Goal: Task Accomplishment & Management: Complete application form

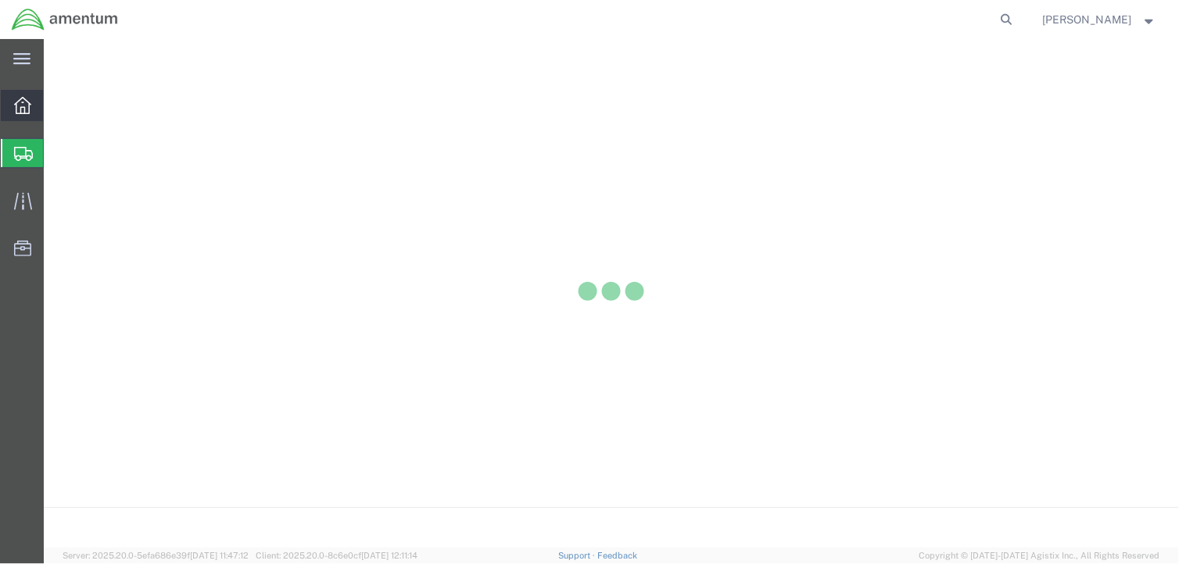
click at [24, 106] on icon at bounding box center [22, 105] width 17 height 17
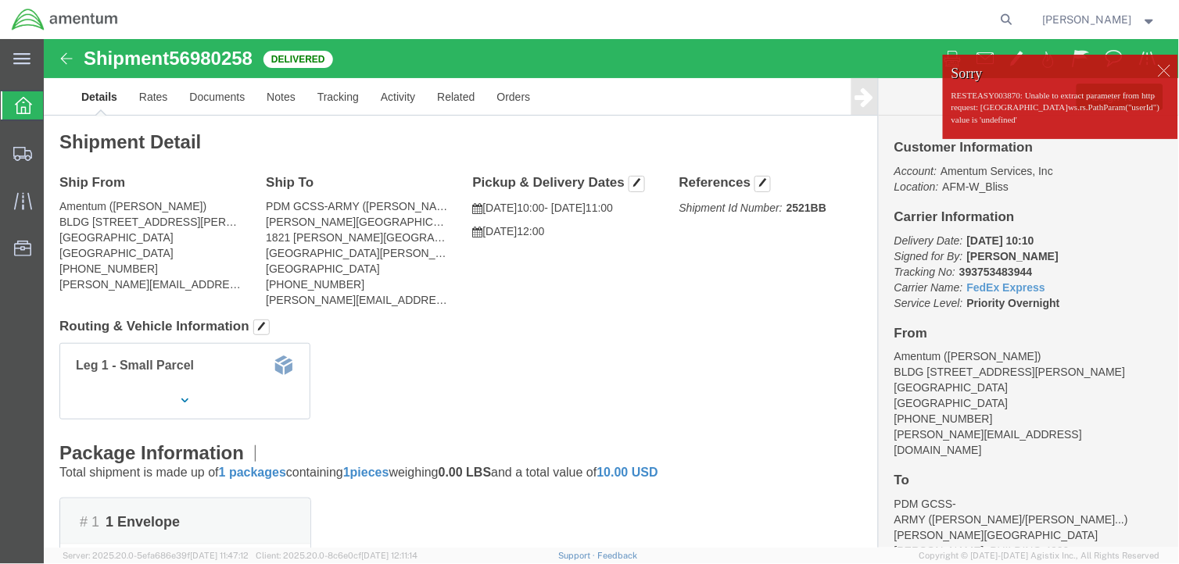
click div
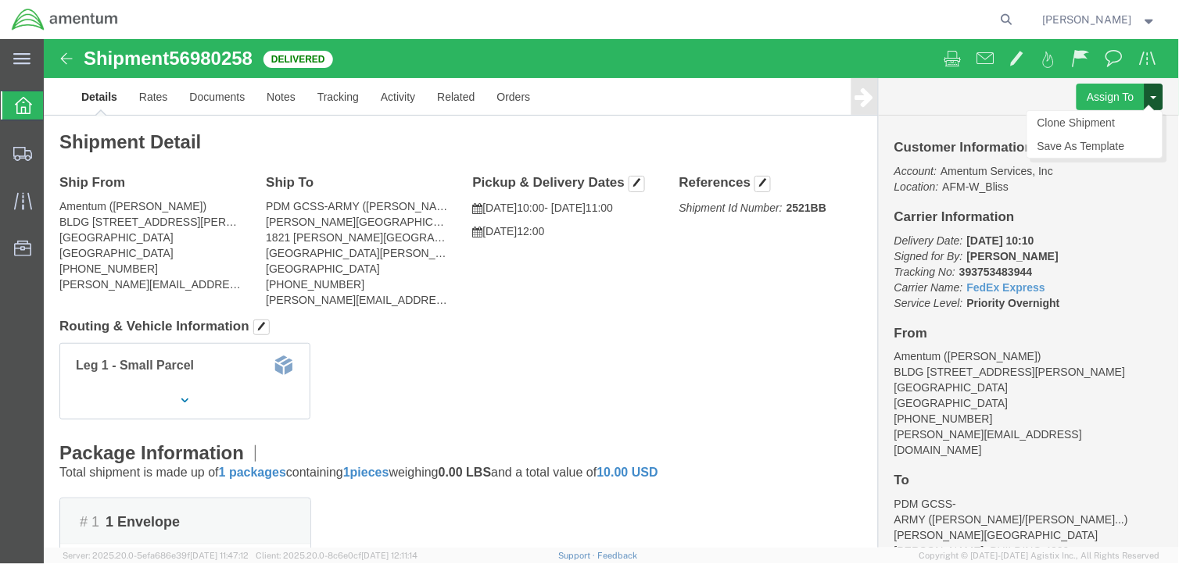
click button
click link "Clone Shipment"
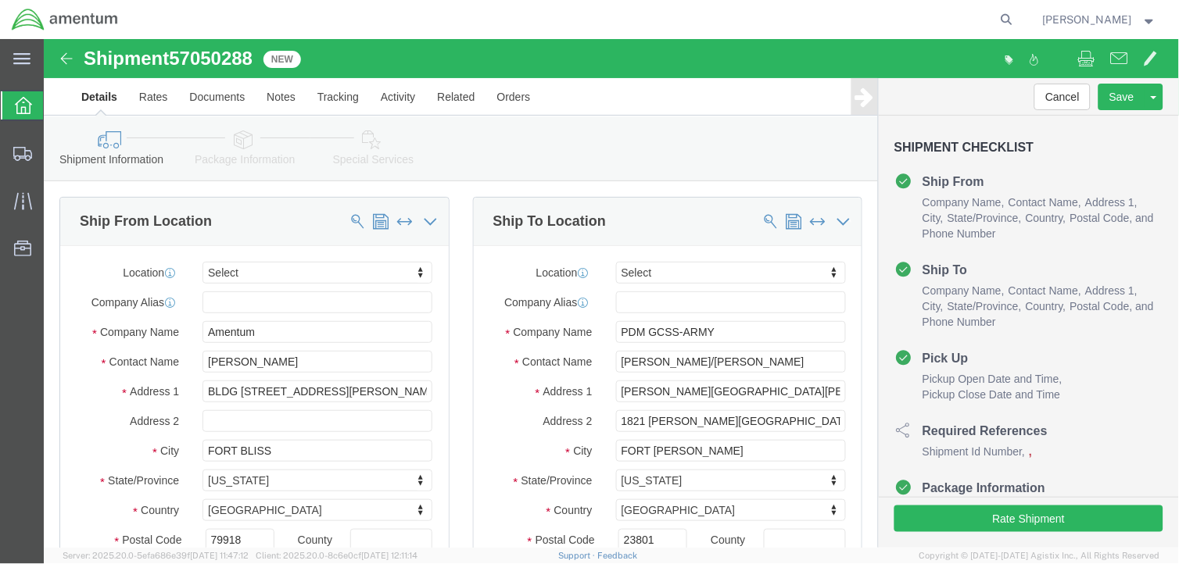
select select
drag, startPoint x: 248, startPoint y: 296, endPoint x: 136, endPoint y: 299, distance: 111.9
click div "Company Name Amentum"
drag, startPoint x: 246, startPoint y: 324, endPoint x: 117, endPoint y: 326, distance: 129.0
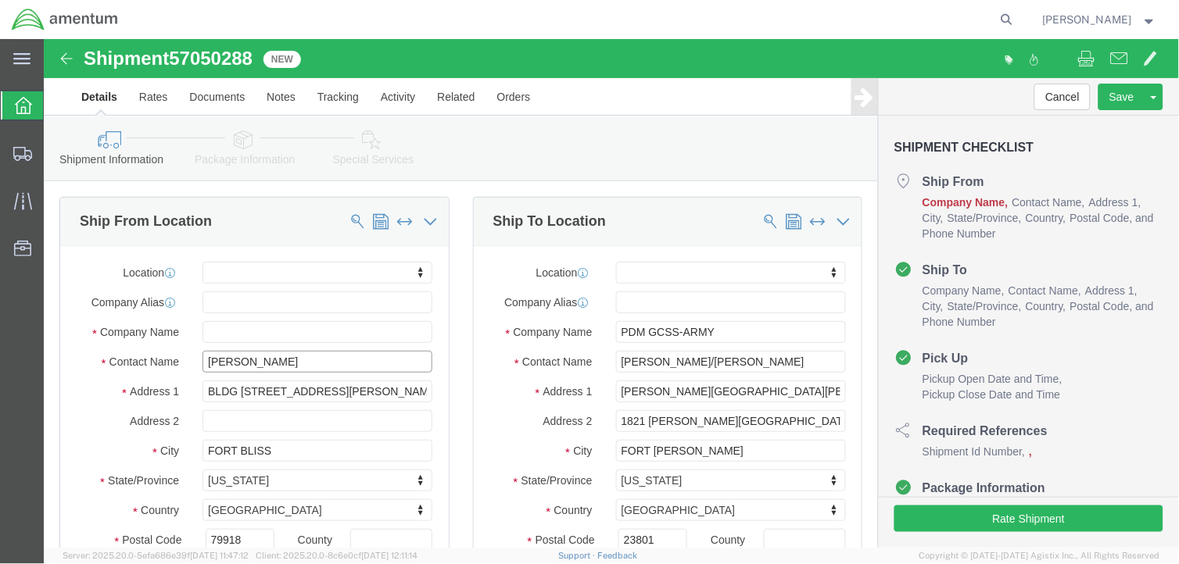
click div "Contact Name [PERSON_NAME]"
drag, startPoint x: 342, startPoint y: 353, endPoint x: 152, endPoint y: 367, distance: 190.5
click div "Location My Profile Location [PHONE_NUMBER] [PHONE_NUMBER] [PHONE_NUMBER] [PHON…"
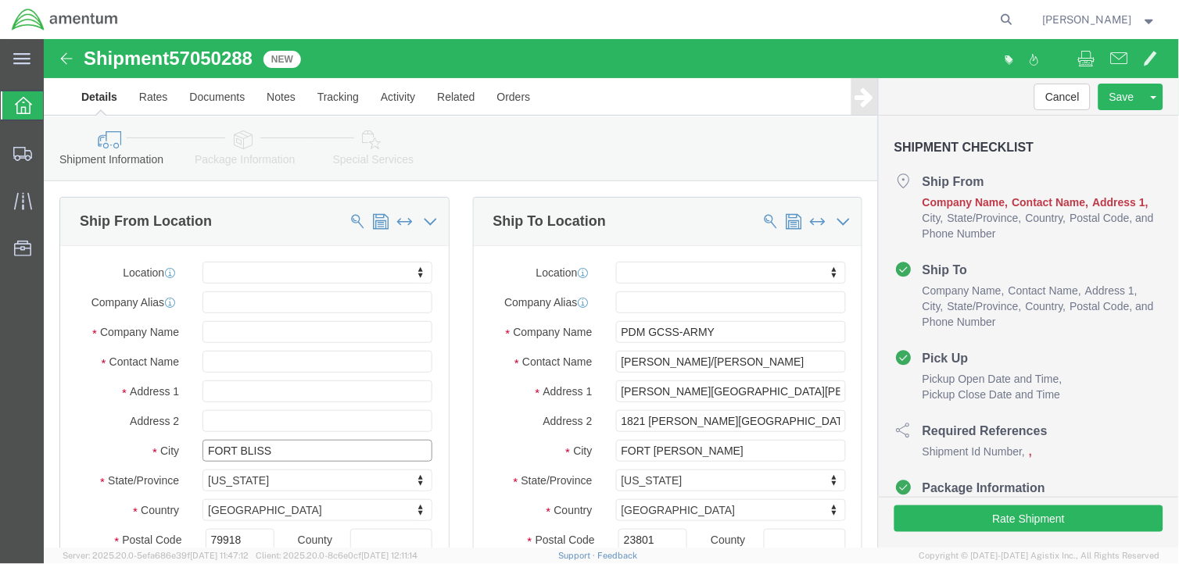
select select
drag, startPoint x: 256, startPoint y: 416, endPoint x: 134, endPoint y: 417, distance: 122.0
click div "City [GEOGRAPHIC_DATA]"
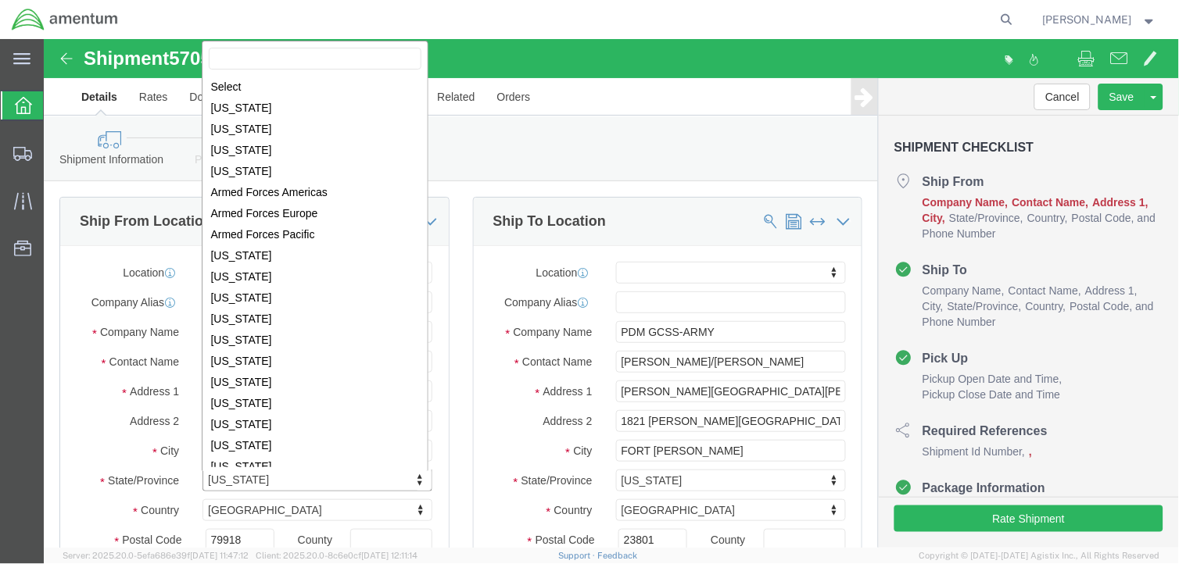
scroll to position [654, 0]
drag, startPoint x: 202, startPoint y: 442, endPoint x: 109, endPoint y: 442, distance: 93.0
click at [35, 507] on div "main_menu Created with Sketch. Collapse Menu Overview Shipments Shipment Manage…" at bounding box center [22, 301] width 44 height 525
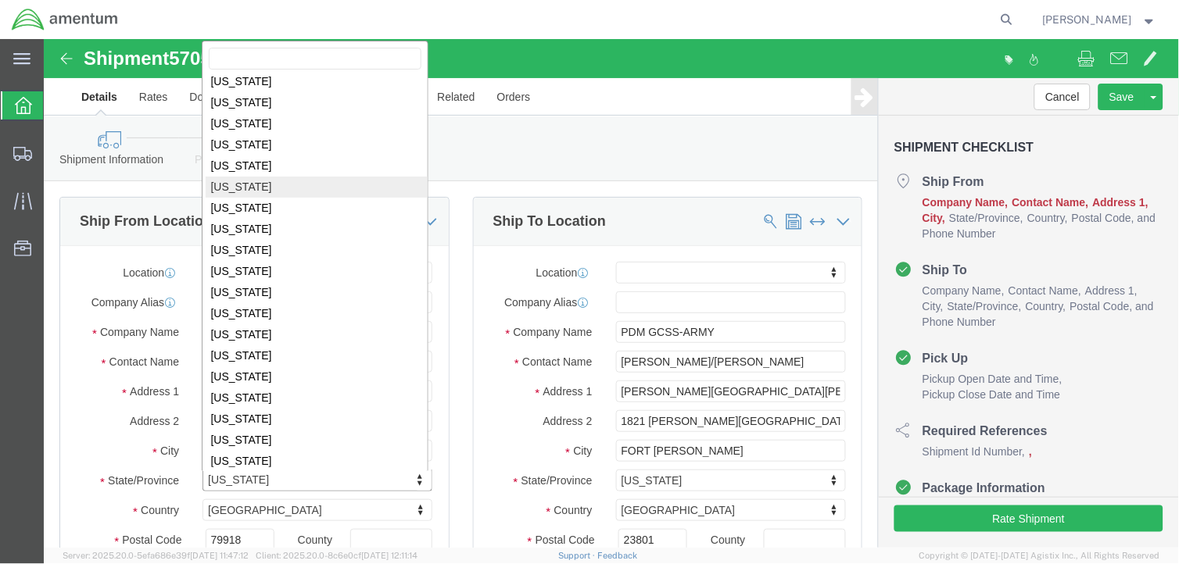
scroll to position [810, 0]
select select
select select "VA"
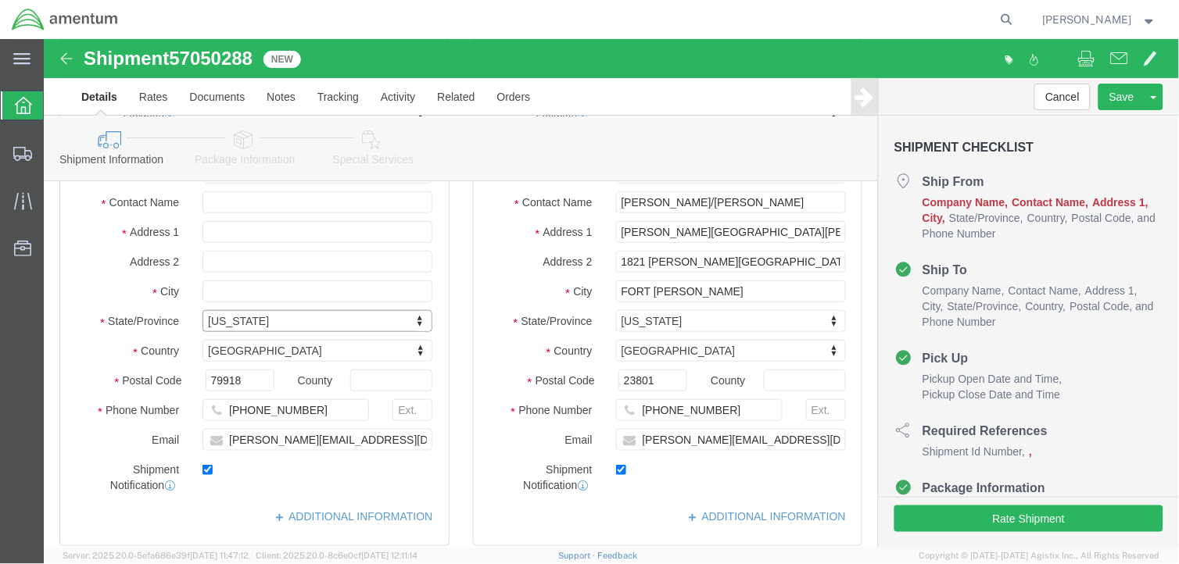
scroll to position [174, 0]
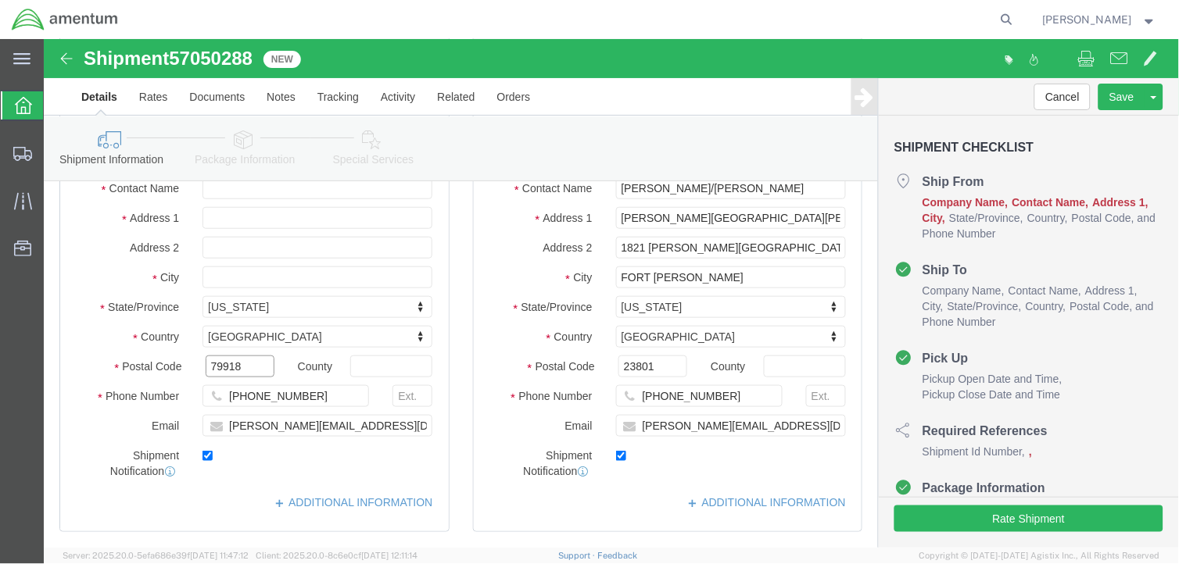
drag, startPoint x: 205, startPoint y: 326, endPoint x: 144, endPoint y: 325, distance: 61.0
click div "Postal Code 79918"
select select
drag, startPoint x: 281, startPoint y: 357, endPoint x: 173, endPoint y: 357, distance: 108.7
click div "[PHONE_NUMBER]"
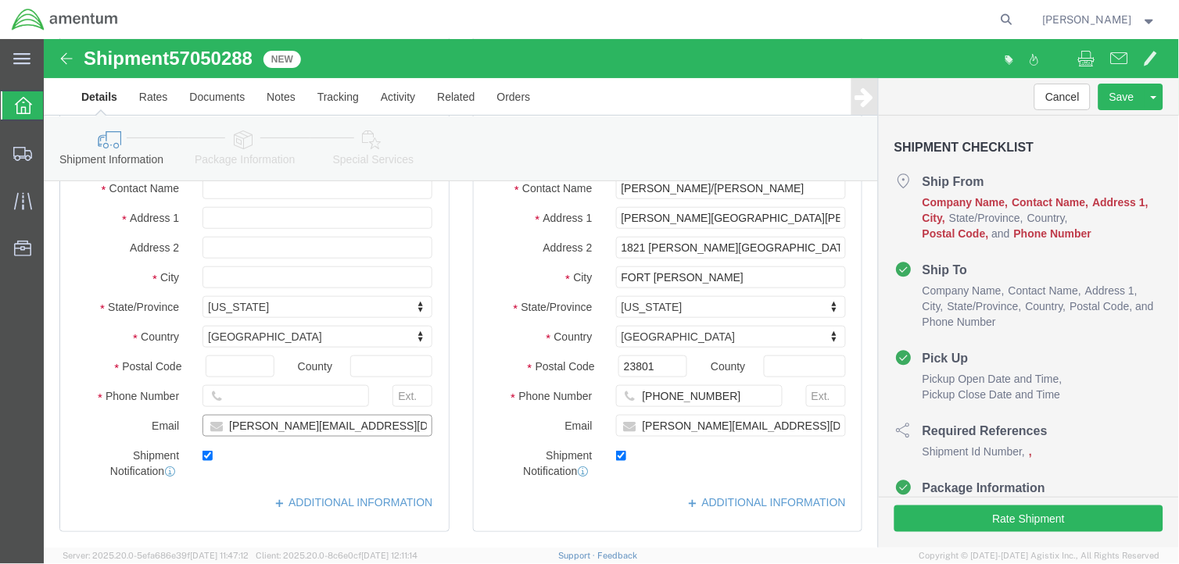
drag, startPoint x: 343, startPoint y: 388, endPoint x: 158, endPoint y: 396, distance: 185.4
click input "[PERSON_NAME][EMAIL_ADDRESS][DOMAIN_NAME]"
checkbox input "false"
drag, startPoint x: 765, startPoint y: 389, endPoint x: 563, endPoint y: 395, distance: 201.8
click div "[PERSON_NAME][EMAIL_ADDRESS][DOMAIN_NAME]"
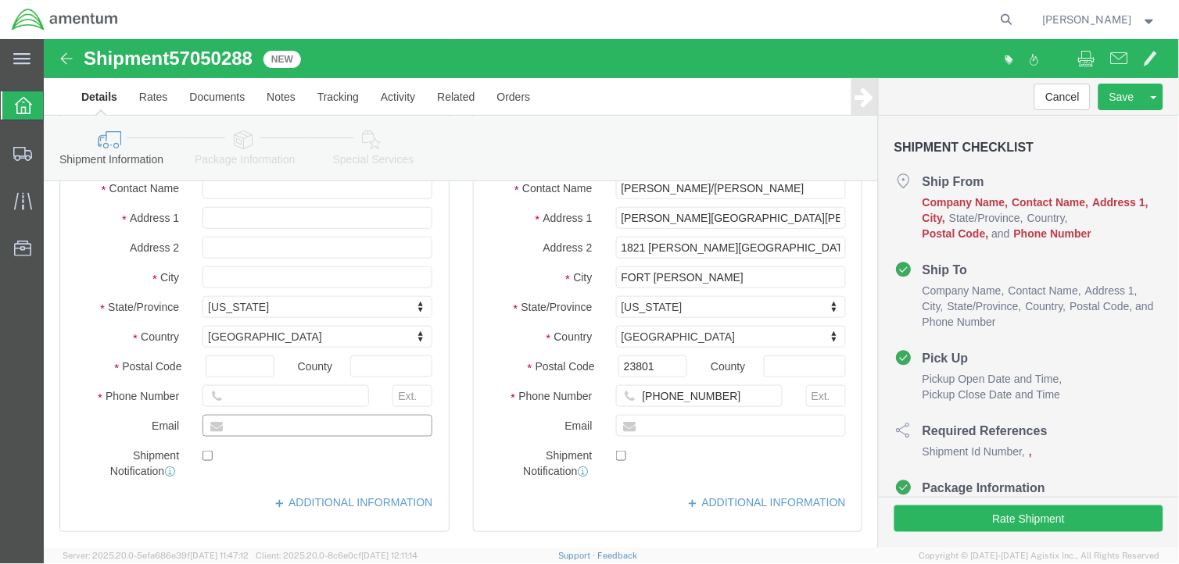
checkbox input "false"
paste input "[PERSON_NAME][EMAIL_ADDRESS][DOMAIN_NAME]"
type input "[PERSON_NAME][EMAIL_ADDRESS][DOMAIN_NAME]"
checkbox input "true"
drag, startPoint x: 683, startPoint y: 362, endPoint x: 579, endPoint y: 361, distance: 104.0
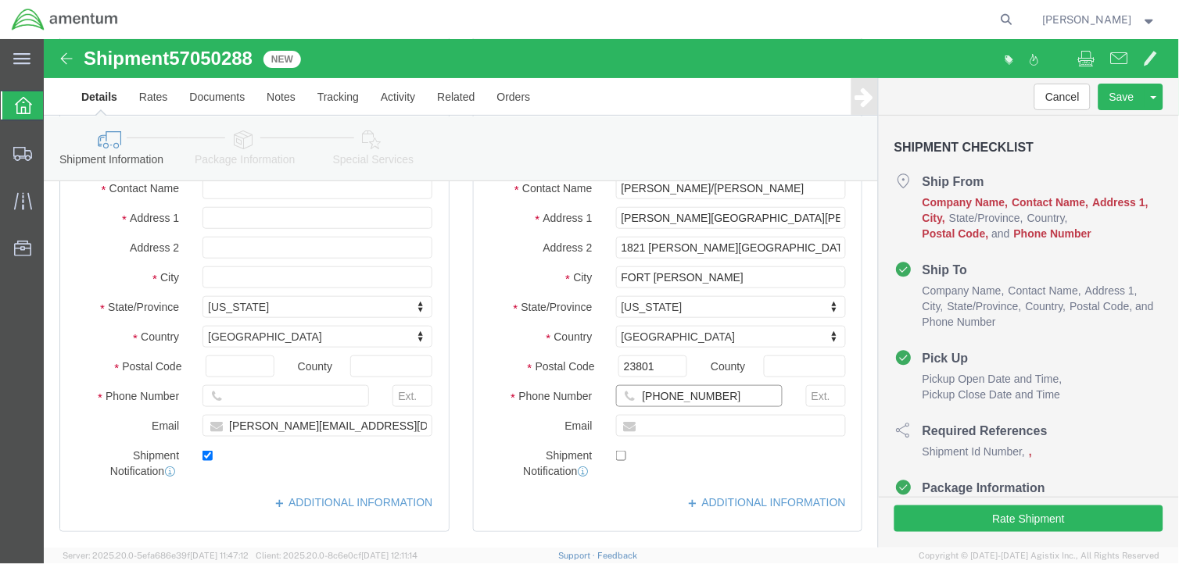
click div "[PHONE_NUMBER]"
paste input "[PHONE_NUMBER]"
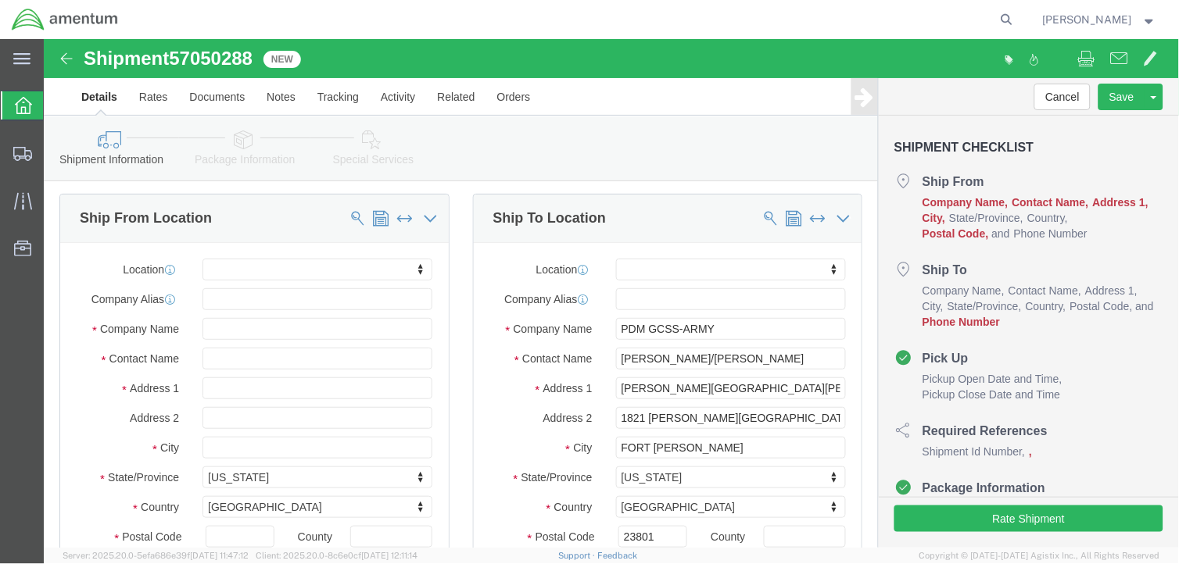
scroll to position [0, 0]
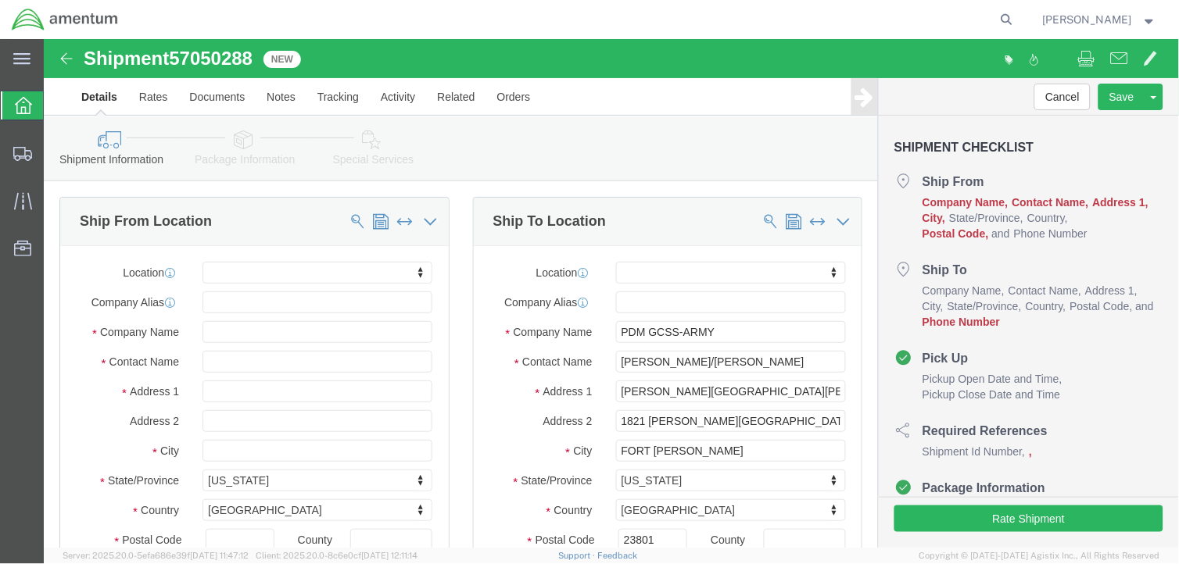
type input "[PHONE_NUMBER]"
drag, startPoint x: 644, startPoint y: 416, endPoint x: 577, endPoint y: 425, distance: 67.8
click div "Location My Profile Location [PHONE_NUMBER] [PHONE_NUMBER] [PHONE_NUMBER] [PHON…"
drag, startPoint x: 629, startPoint y: 411, endPoint x: 575, endPoint y: 412, distance: 53.9
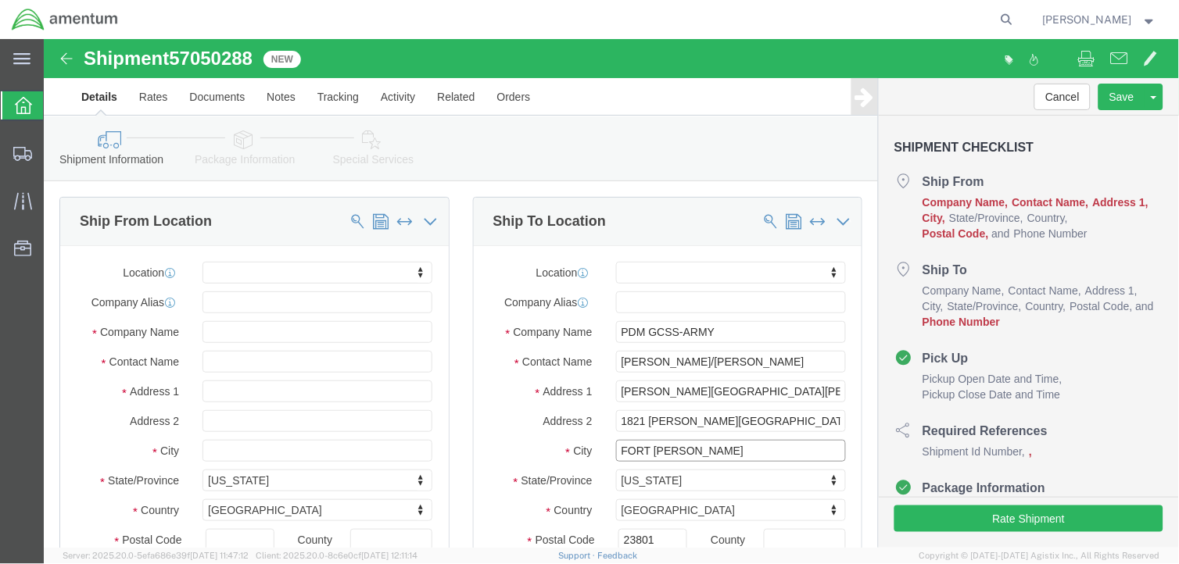
click input "FORT [PERSON_NAME]"
select select
paste input "FORT [PERSON_NAME]"
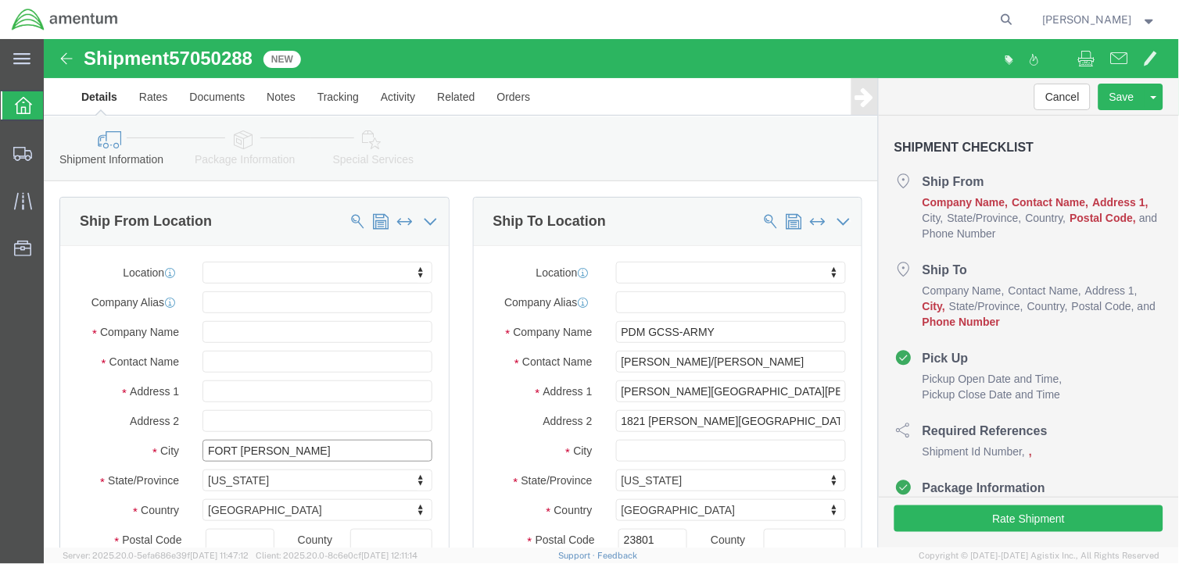
type input "FORT [PERSON_NAME]"
select select
drag, startPoint x: 690, startPoint y: 384, endPoint x: 539, endPoint y: 378, distance: 151.0
click div "Address [STREET_ADDRESS][PERSON_NAME]"
paste input "1821 [PERSON_NAME][GEOGRAPHIC_DATA]"
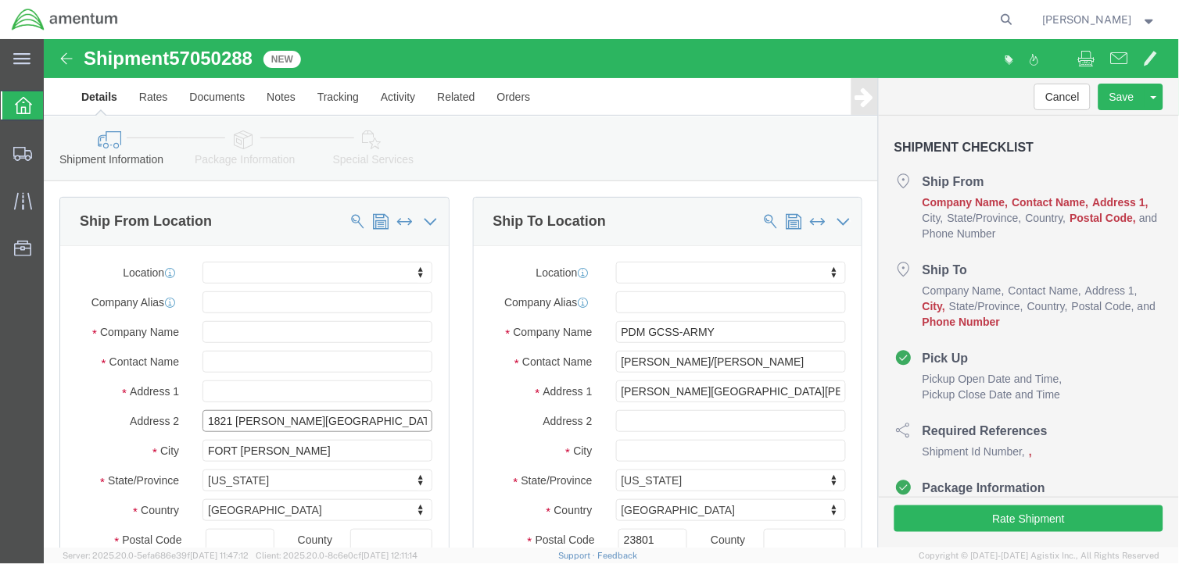
type input "1821 [PERSON_NAME][GEOGRAPHIC_DATA]"
drag, startPoint x: 740, startPoint y: 350, endPoint x: 564, endPoint y: 350, distance: 175.9
click div "[PERSON_NAME][GEOGRAPHIC_DATA][PERSON_NAME], BUILDING 4229"
select select
paste input "[PERSON_NAME][GEOGRAPHIC_DATA][PERSON_NAME], BUILDING 4229"
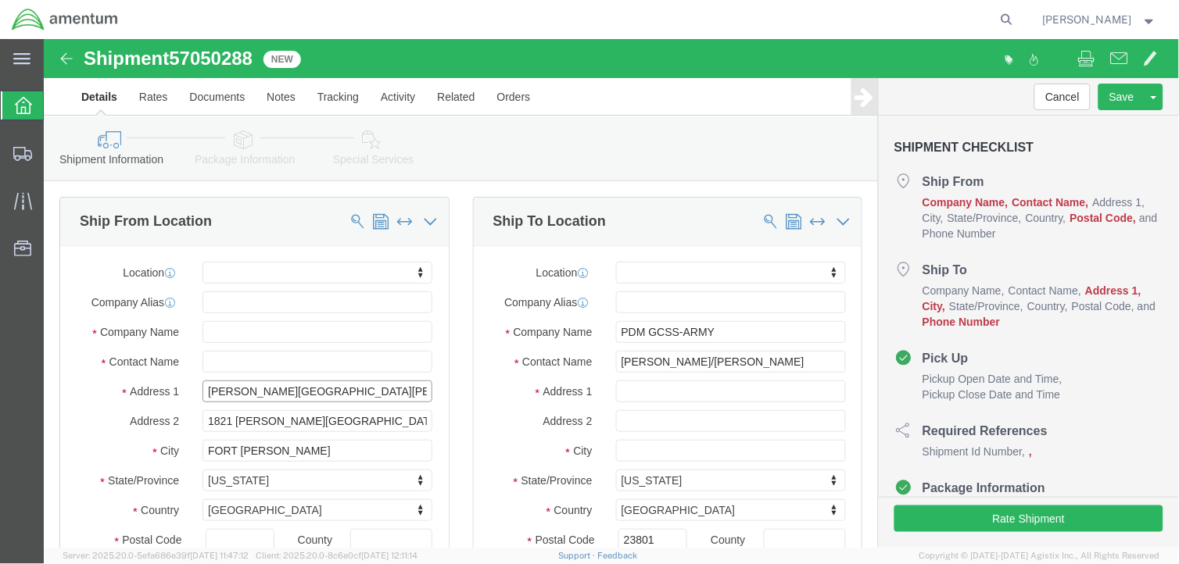
type input "[PERSON_NAME][GEOGRAPHIC_DATA][PERSON_NAME], BUILDING 4229"
select select
drag, startPoint x: 769, startPoint y: 322, endPoint x: 544, endPoint y: 313, distance: 225.3
click div "Contact Name [PERSON_NAME]/[PERSON_NAME]"
paste input "[PERSON_NAME]/[PERSON_NAME]"
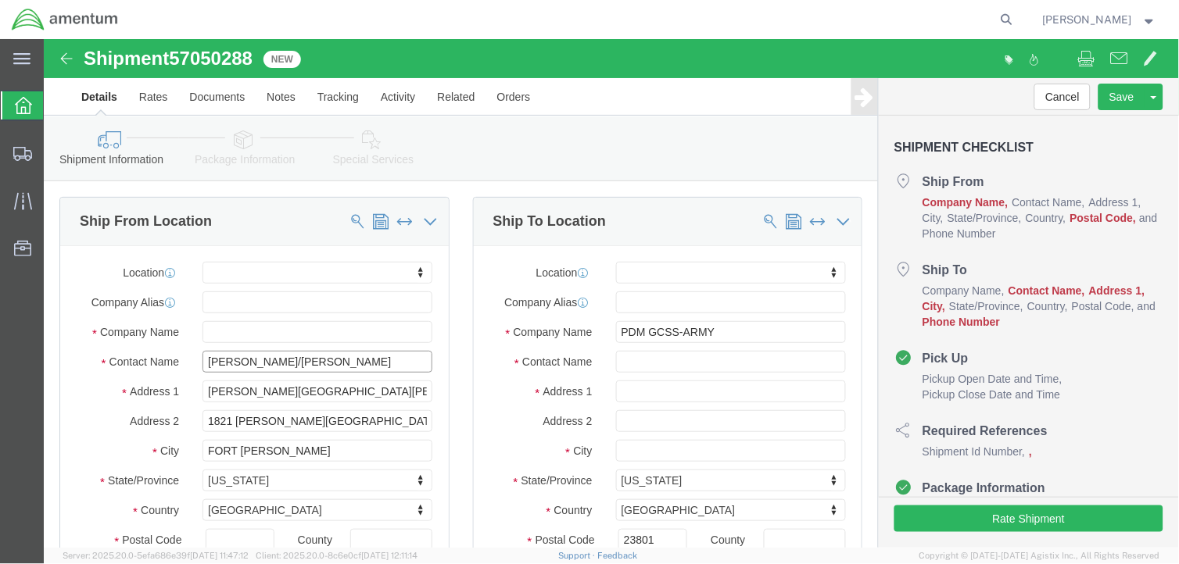
type input "[PERSON_NAME]/[PERSON_NAME]"
drag, startPoint x: 668, startPoint y: 299, endPoint x: 571, endPoint y: 311, distance: 97.0
click div "Location My Profile Location [PHONE_NUMBER] [PHONE_NUMBER] [PHONE_NUMBER] [PHON…"
paste input "PDM GCSS-ARMY"
type input "PDM GCSS-ARMY"
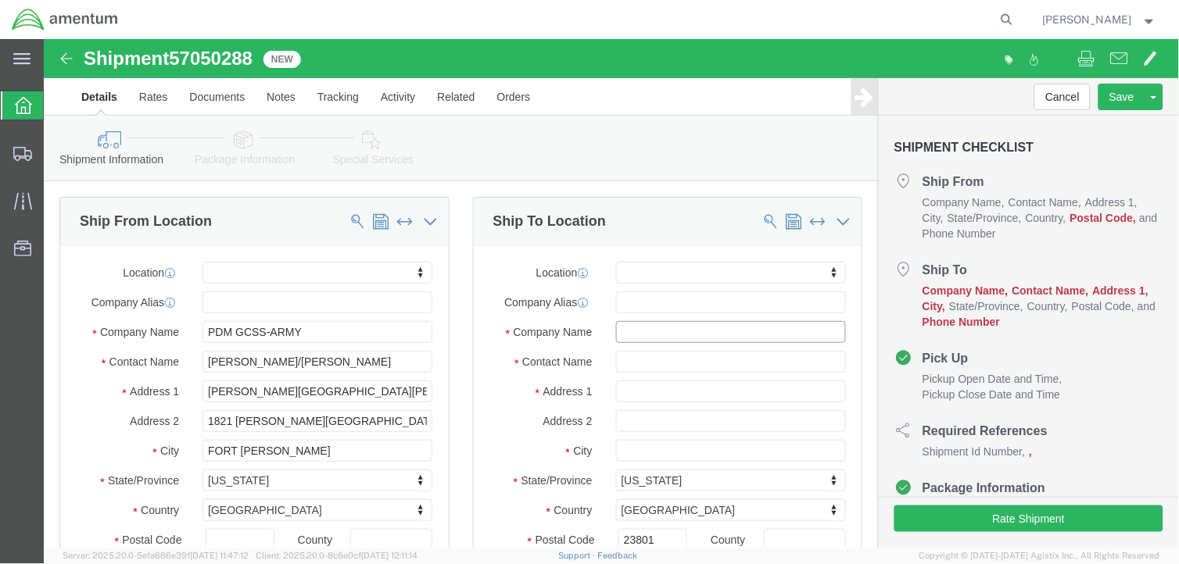
click input "text"
type input "a"
click input "text"
type input "[PERSON_NAME]"
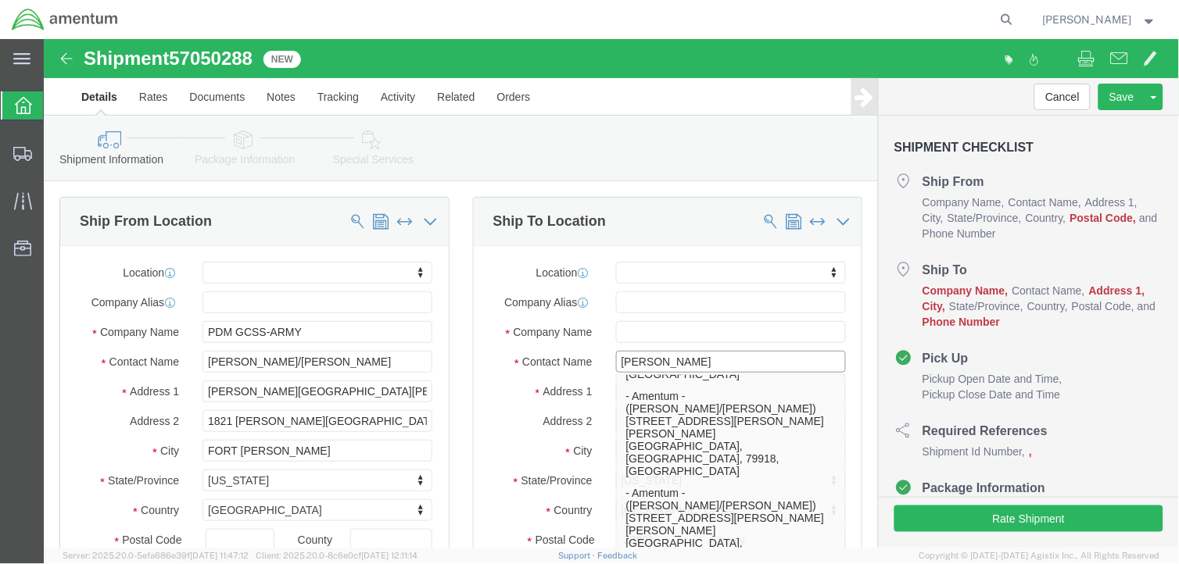
scroll to position [174, 0]
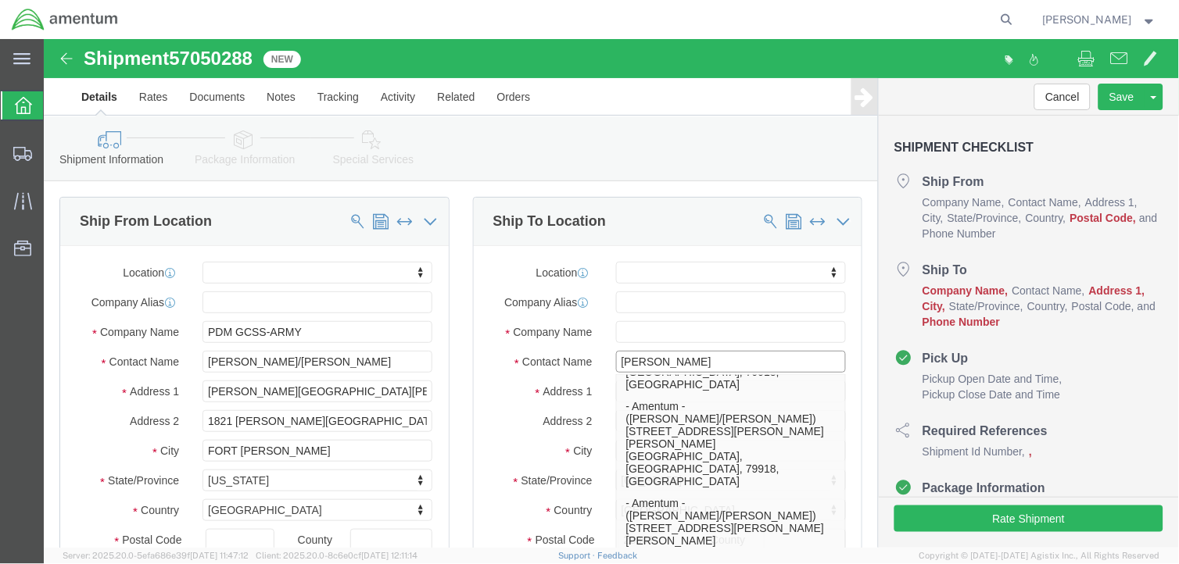
click p "- Amentum - ([PERSON_NAME]/[PERSON_NAME]) BLDG 11108 CSM [PERSON_NAME] St, Ft. …"
select select
type input "Amentum"
type input "[PERSON_NAME]/[PERSON_NAME]"
type input "BLDG [STREET_ADDRESS][PERSON_NAME]"
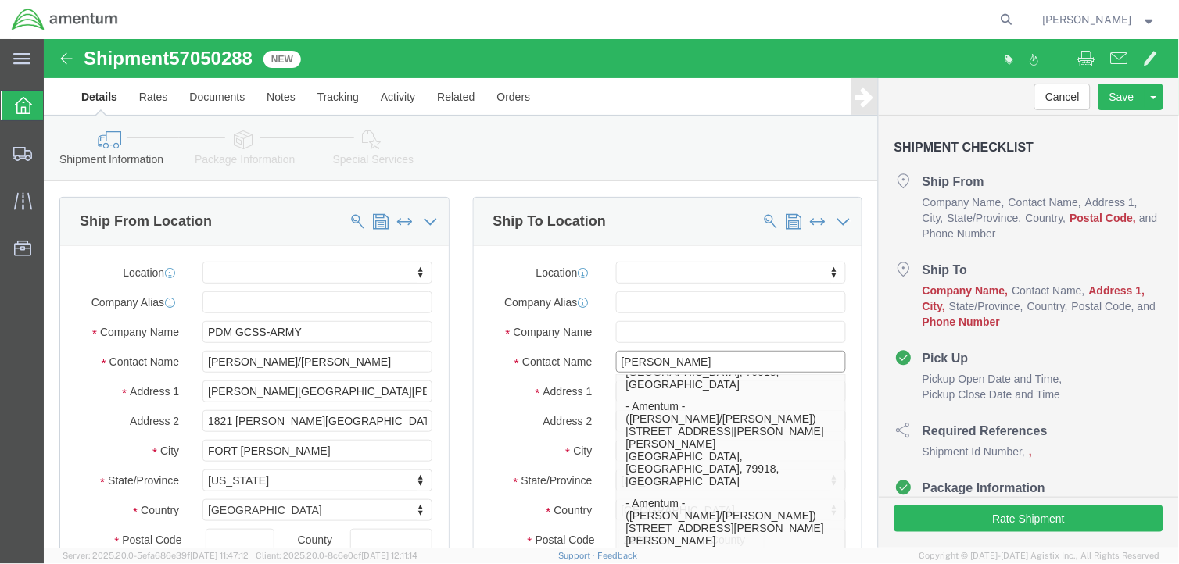
type input "Ft. Bliss"
type input "79918"
type input "[PHONE_NUMBER]"
type input "[EMAIL_ADDRESS][DOMAIN_NAME]"
checkbox input "true"
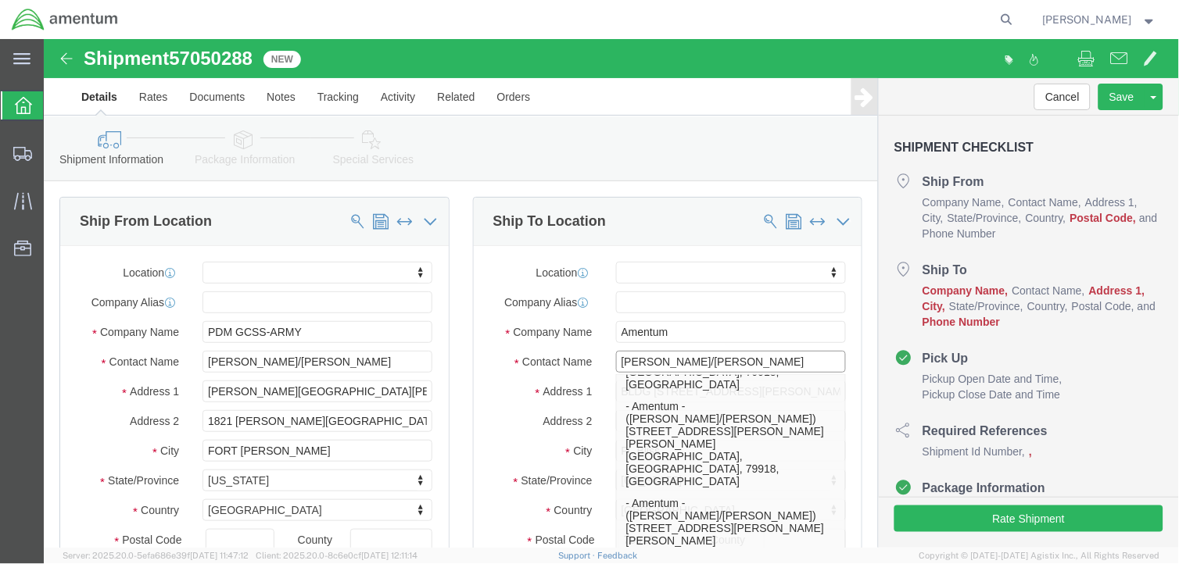
select select "[GEOGRAPHIC_DATA]"
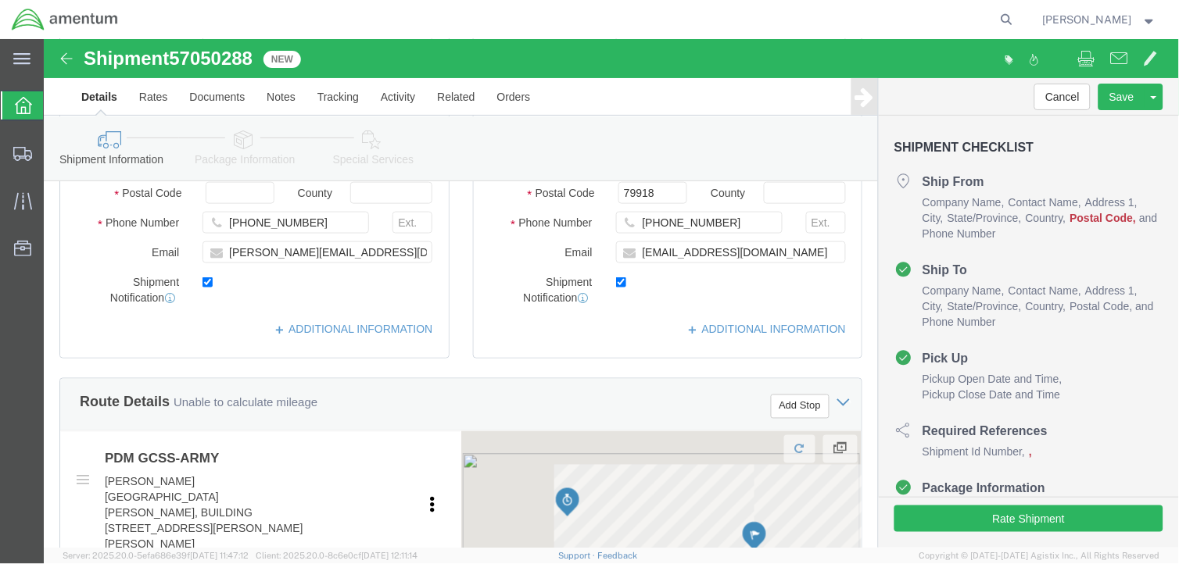
type input "[PERSON_NAME]/[PERSON_NAME]"
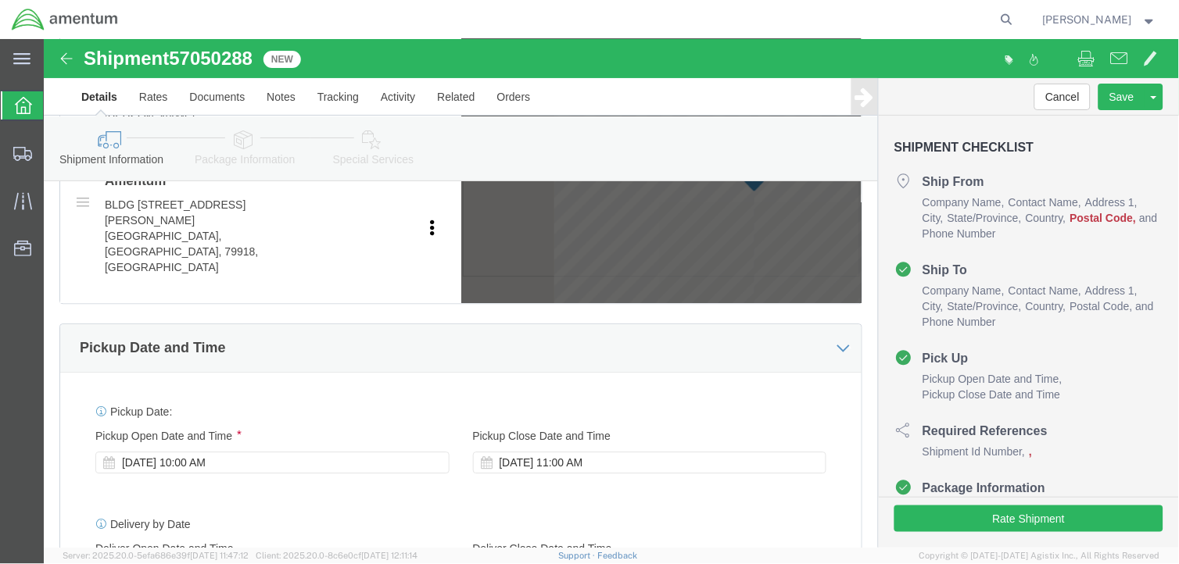
scroll to position [782, 0]
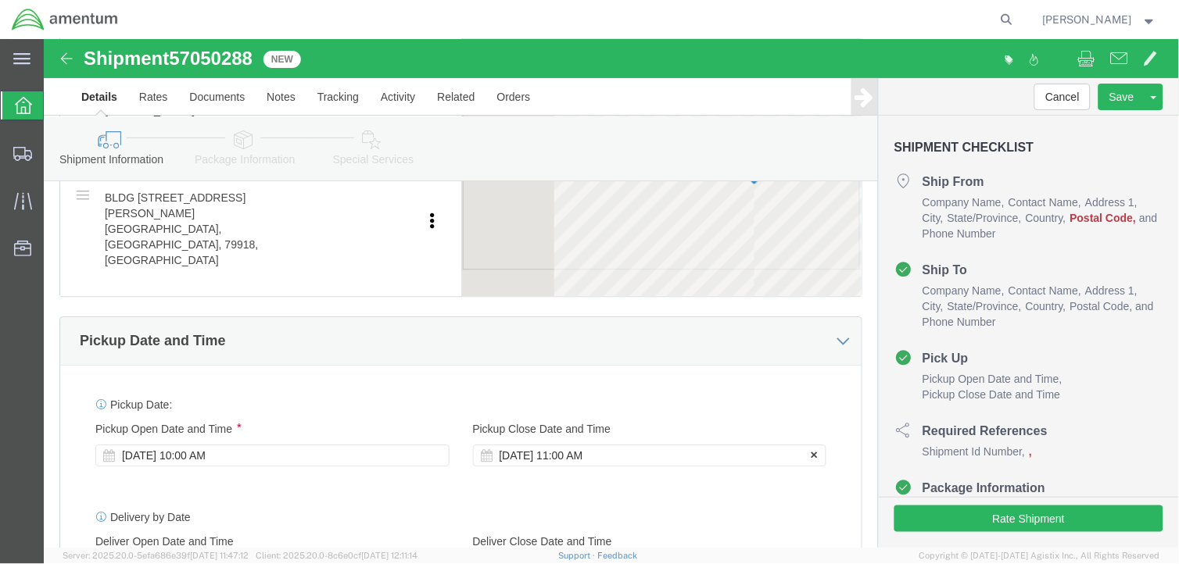
click div "[DATE] 11:00 AM"
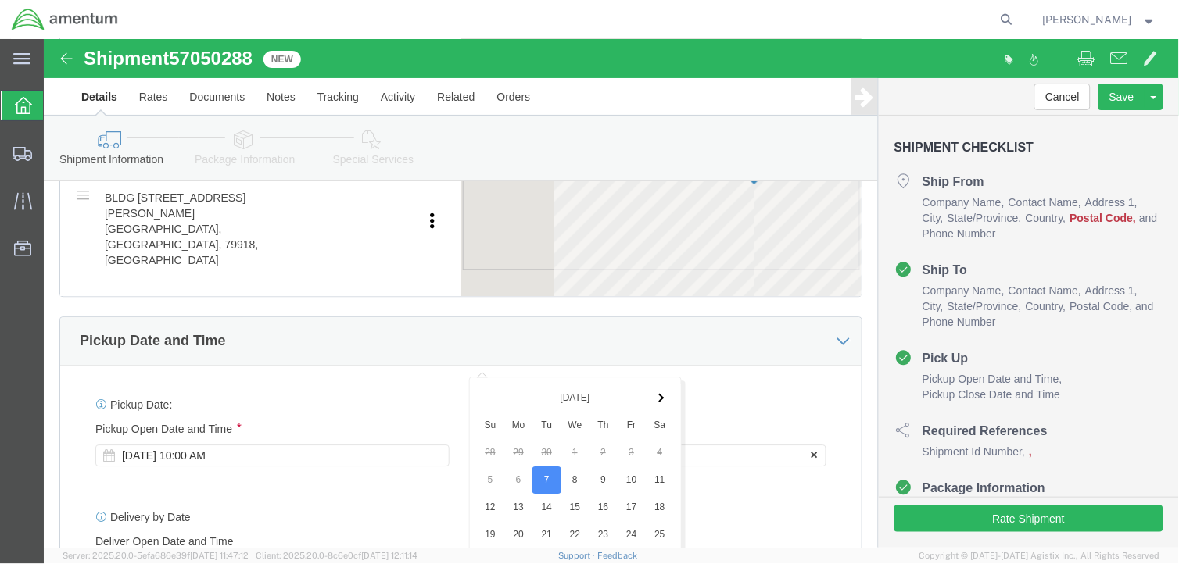
scroll to position [1137, 0]
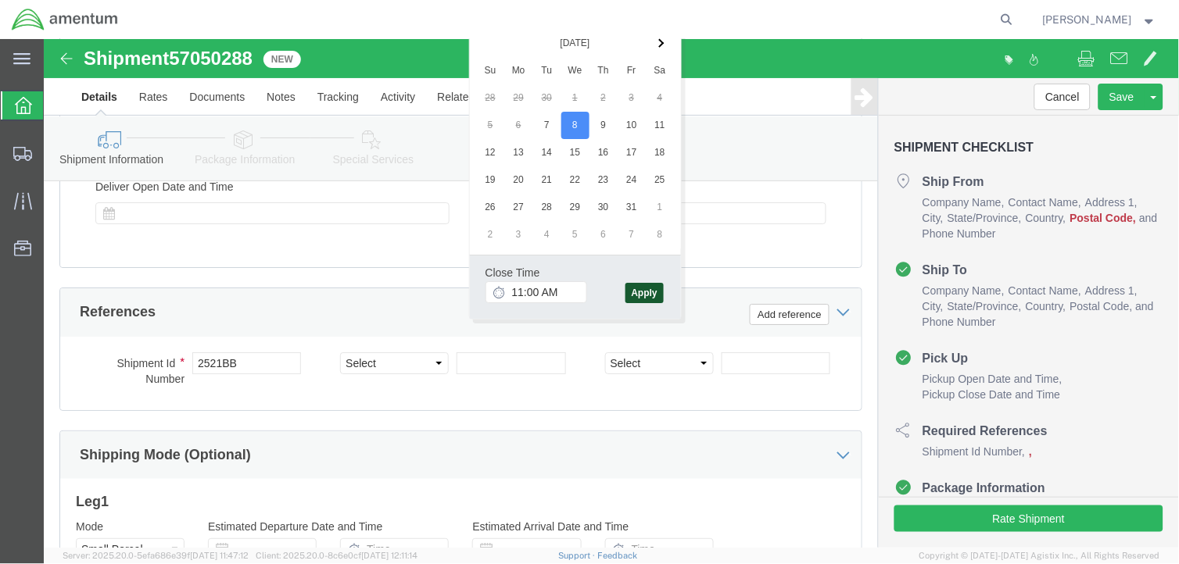
click button "Apply"
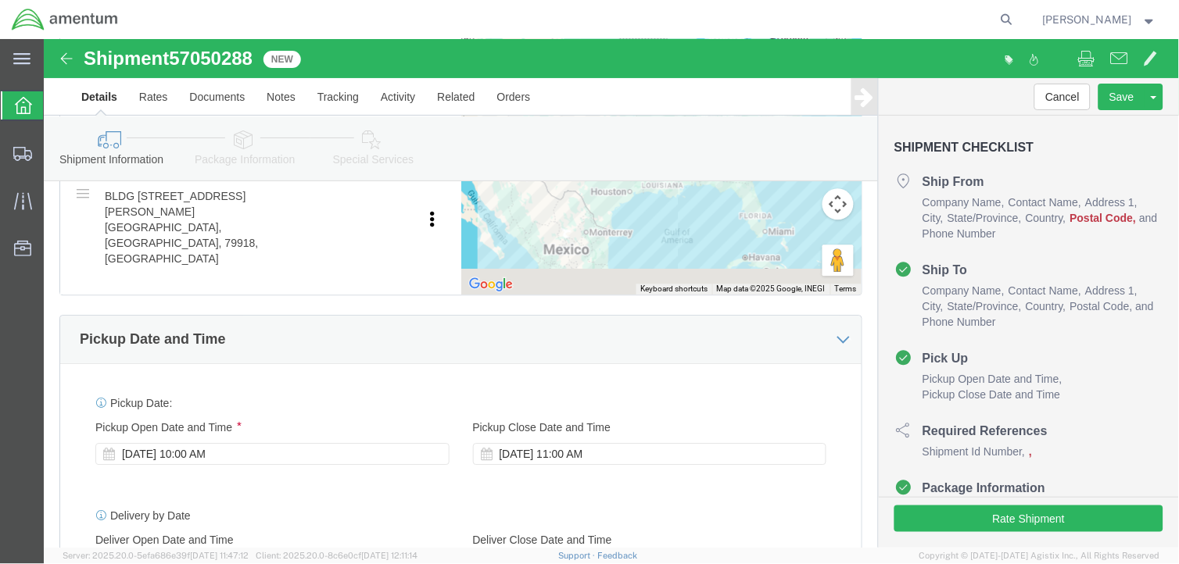
scroll to position [822, 0]
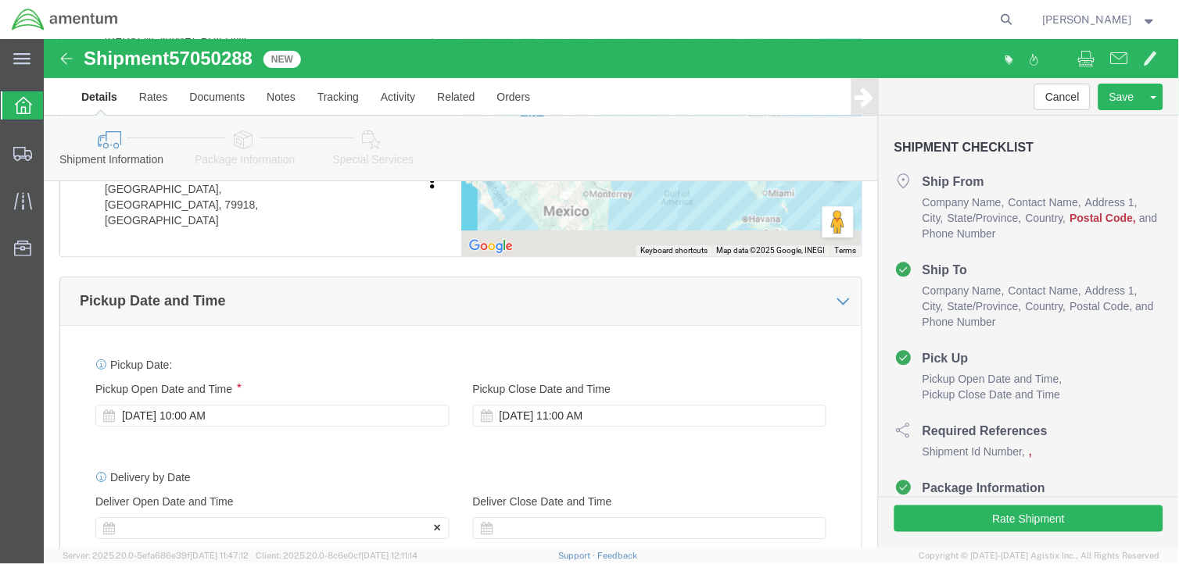
click div
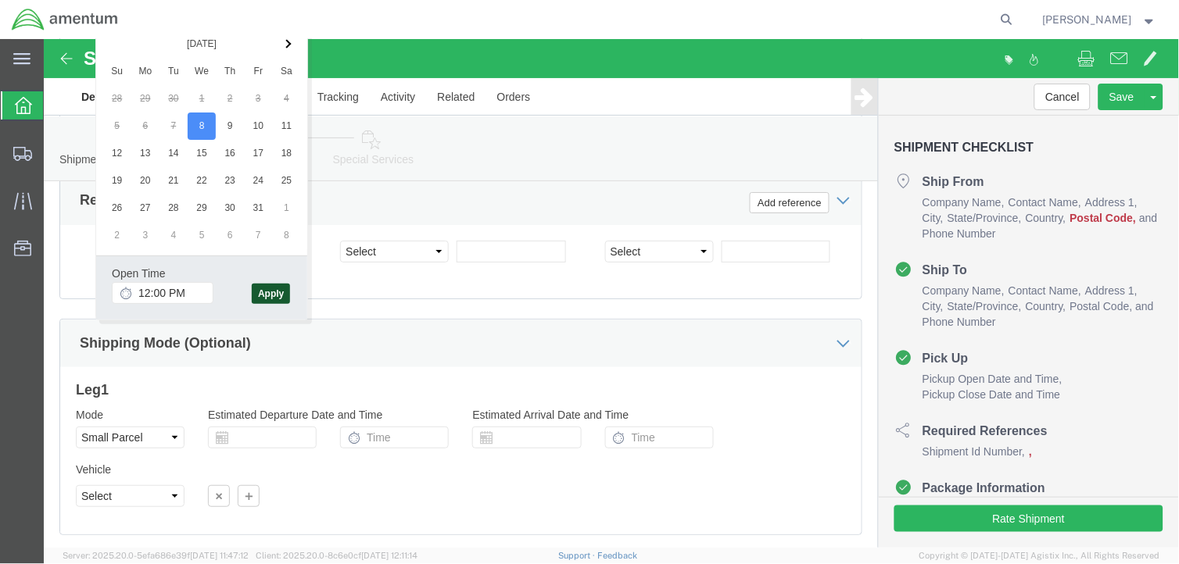
click button "Apply"
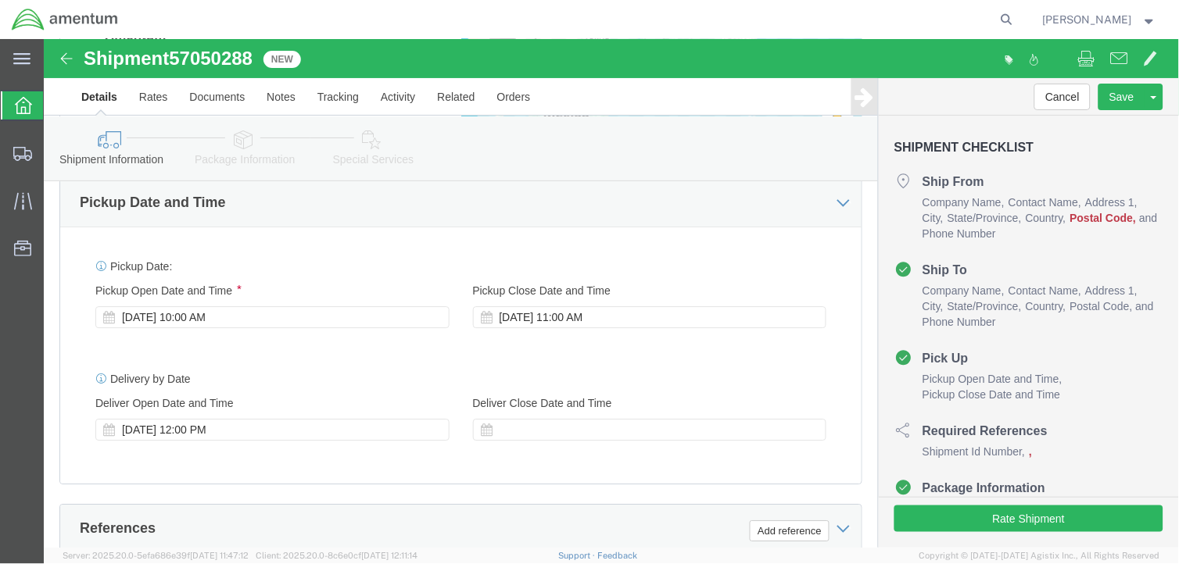
scroll to position [908, 0]
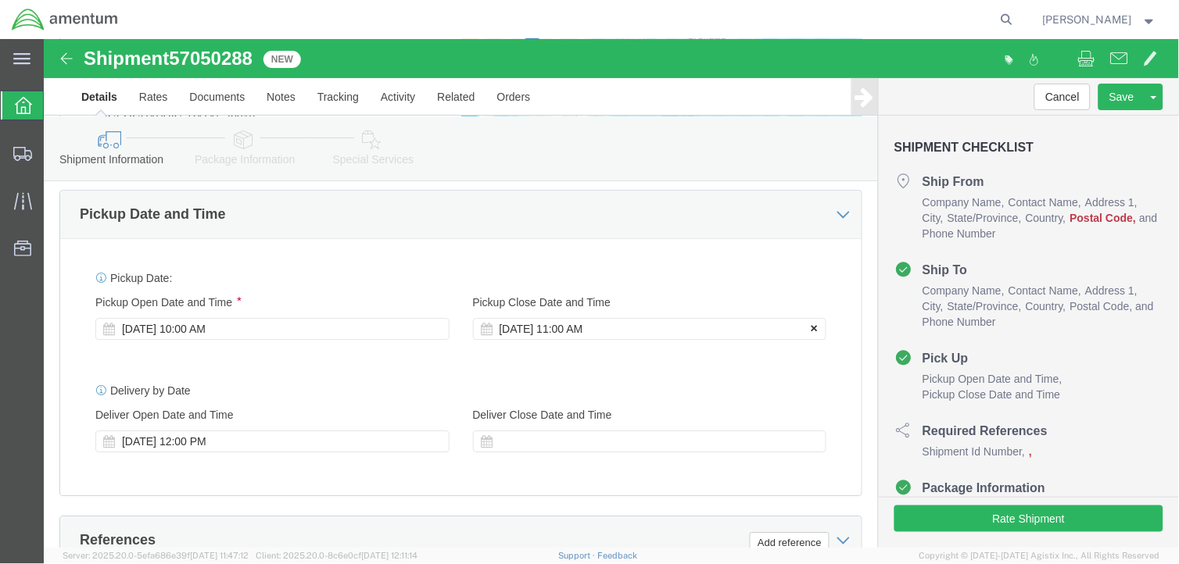
click icon
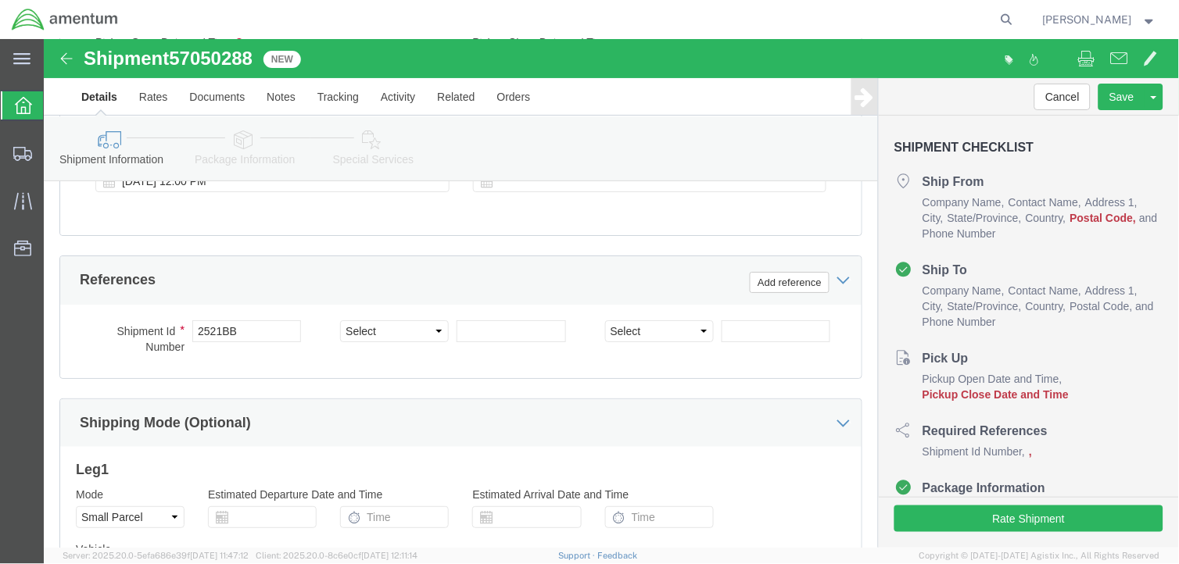
scroll to position [1256, 0]
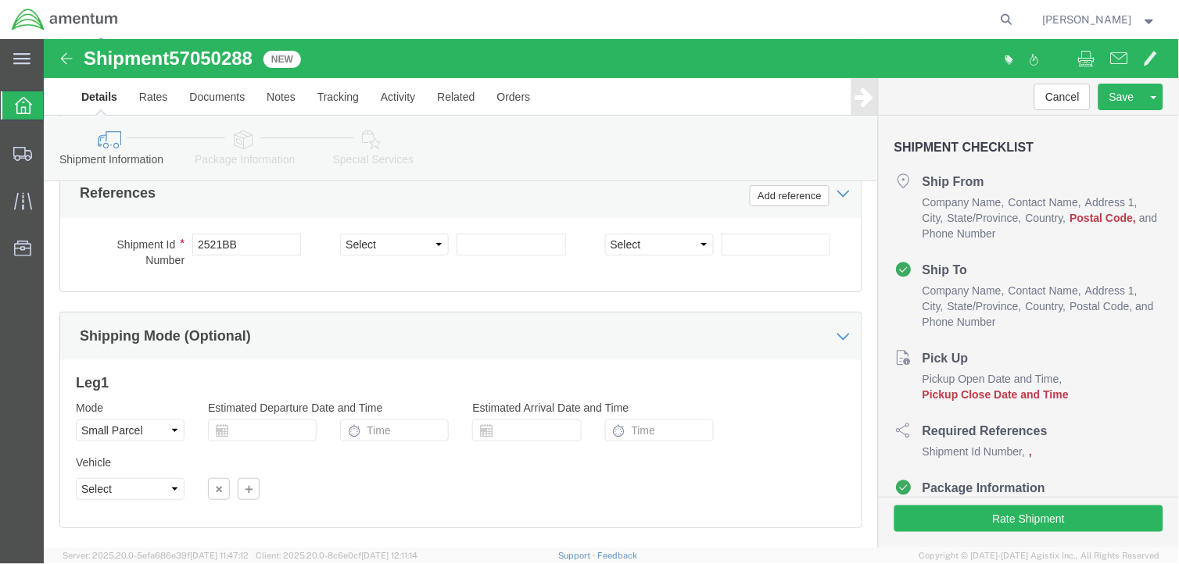
click button "Continue"
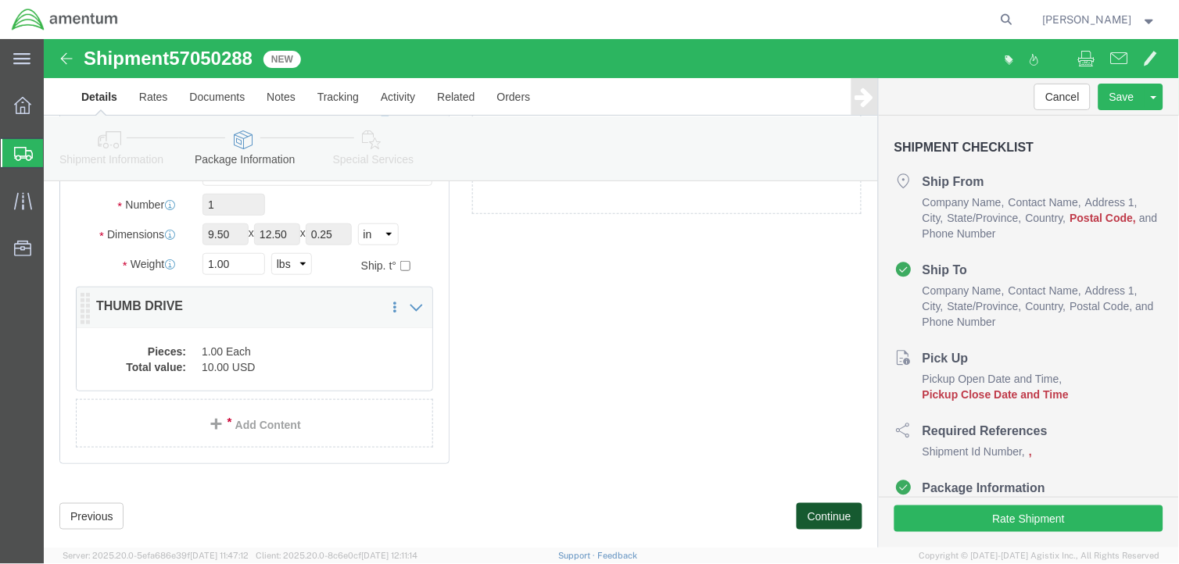
scroll to position [193, 0]
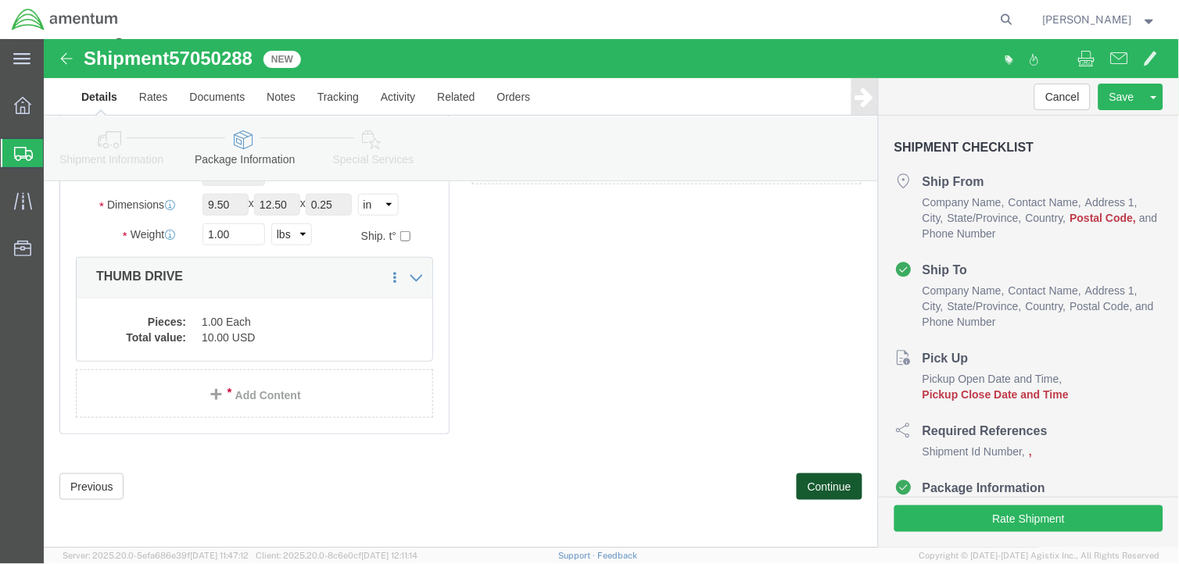
click button "Continue"
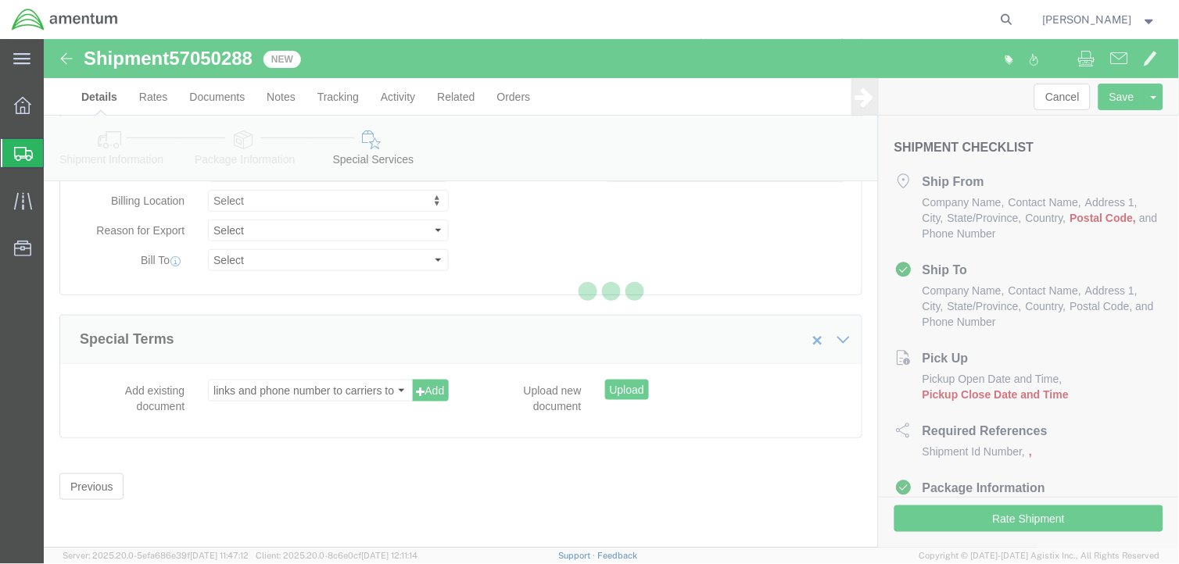
scroll to position [160, 0]
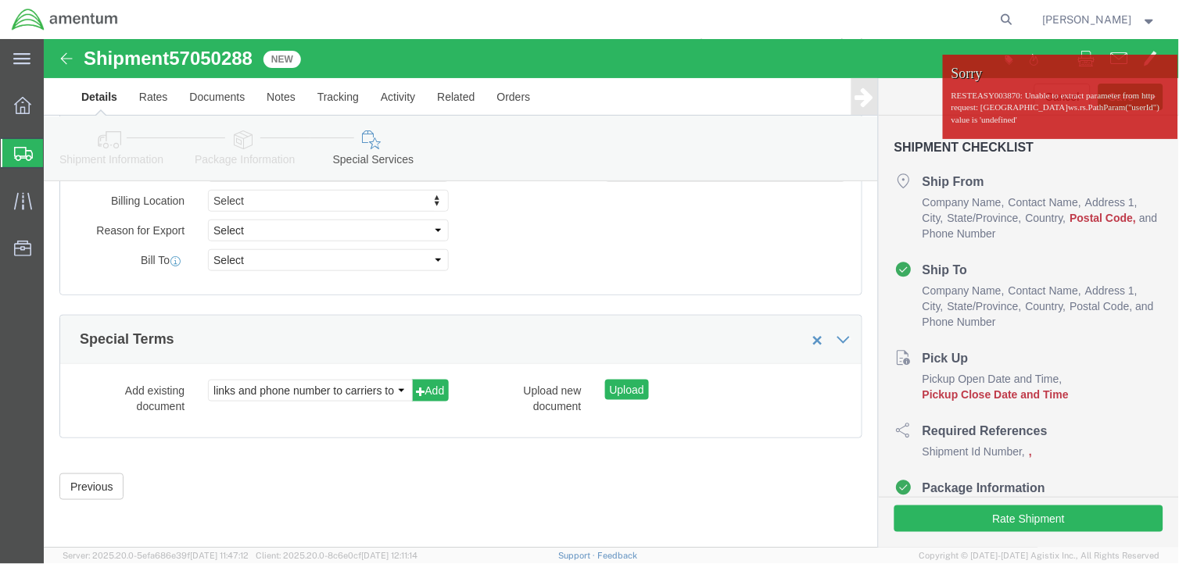
select select "COSTCENTER"
select select "DEPARTMENT"
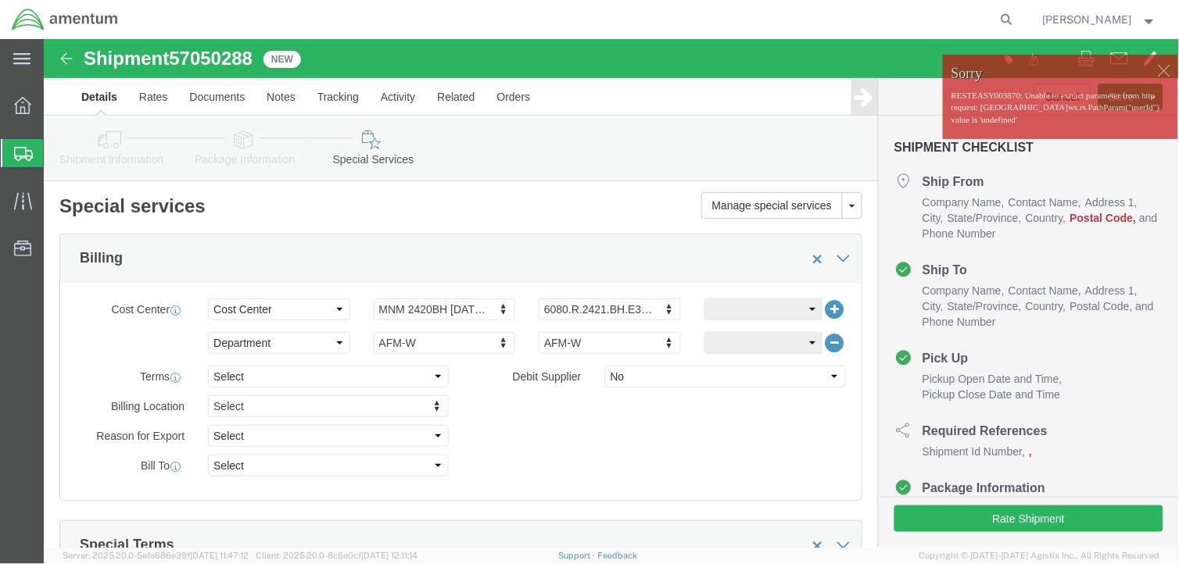
scroll to position [0, 0]
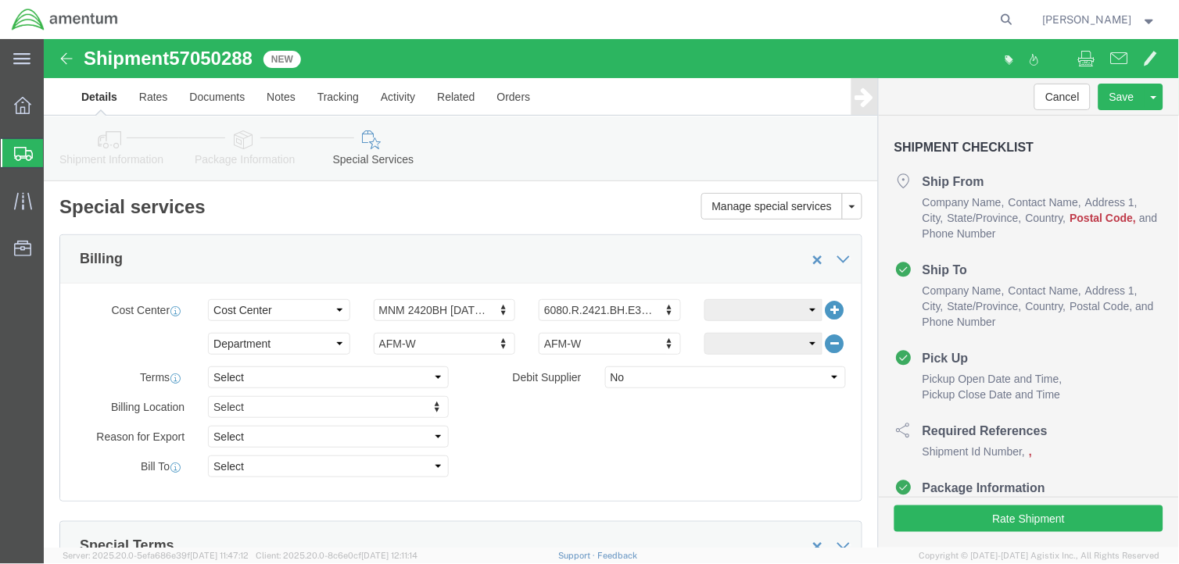
click link "Details"
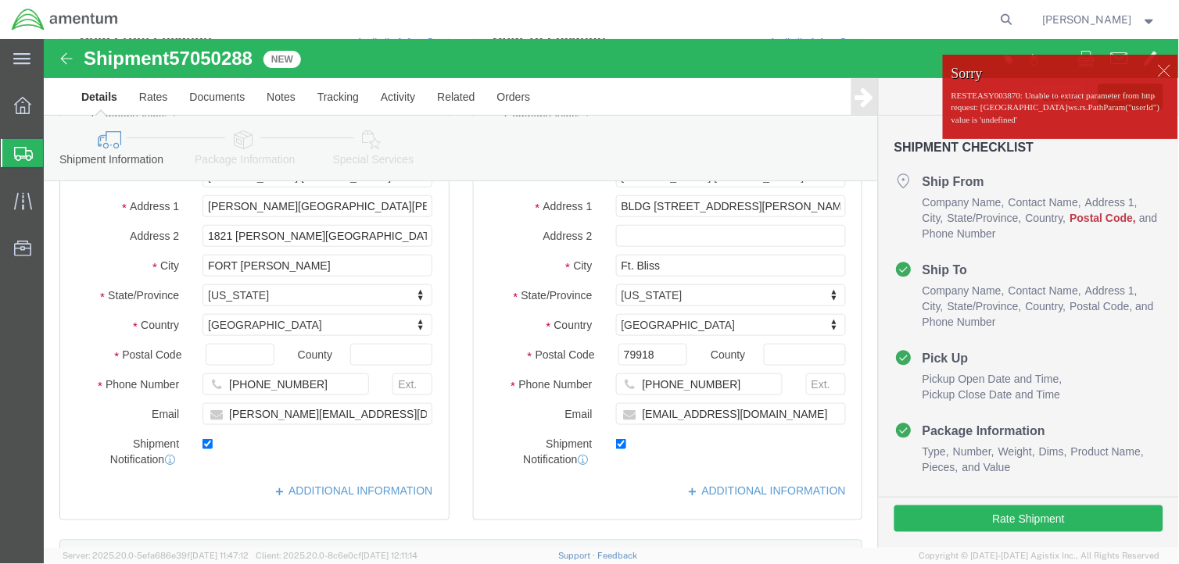
scroll to position [260, 0]
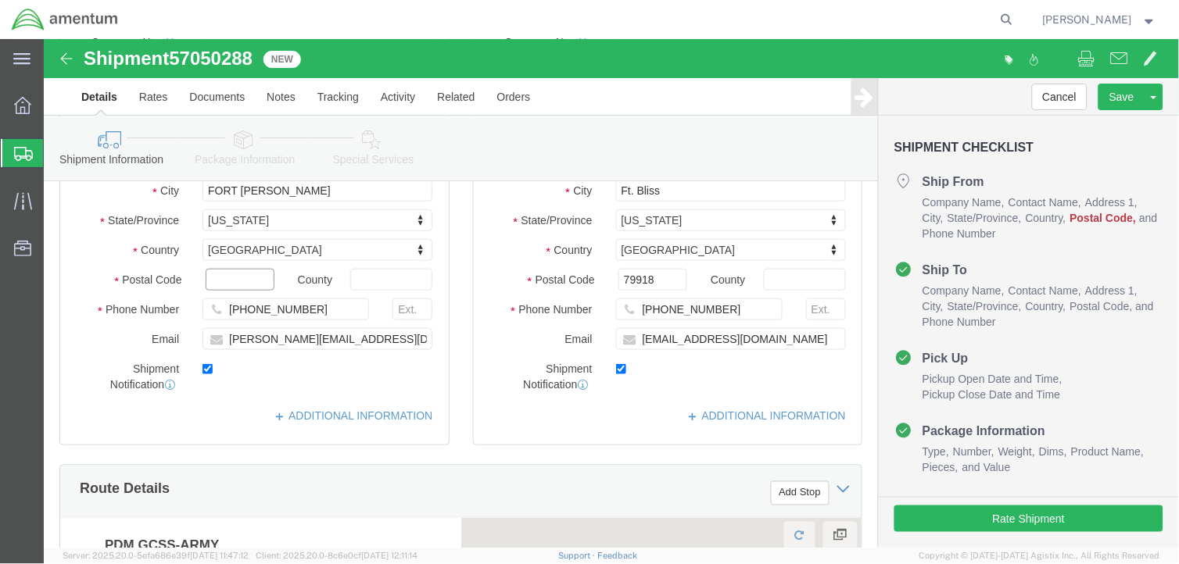
click input "text"
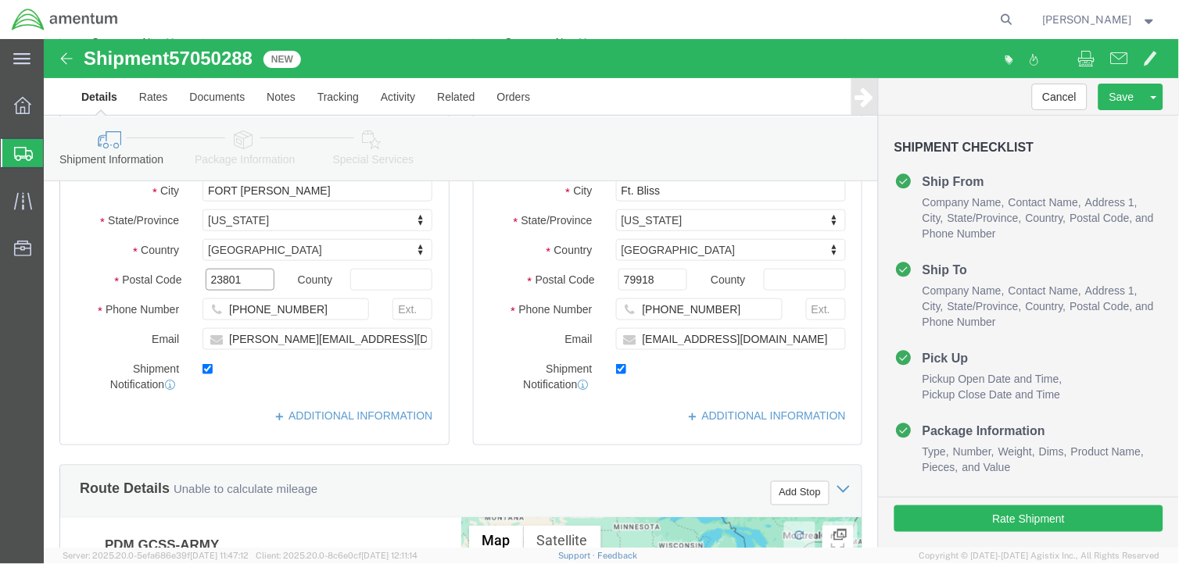
type input "23801"
click div "Location Select Select My Profile Location [PHONE_NUMBER] [PHONE_NUMBER] [PHONE…"
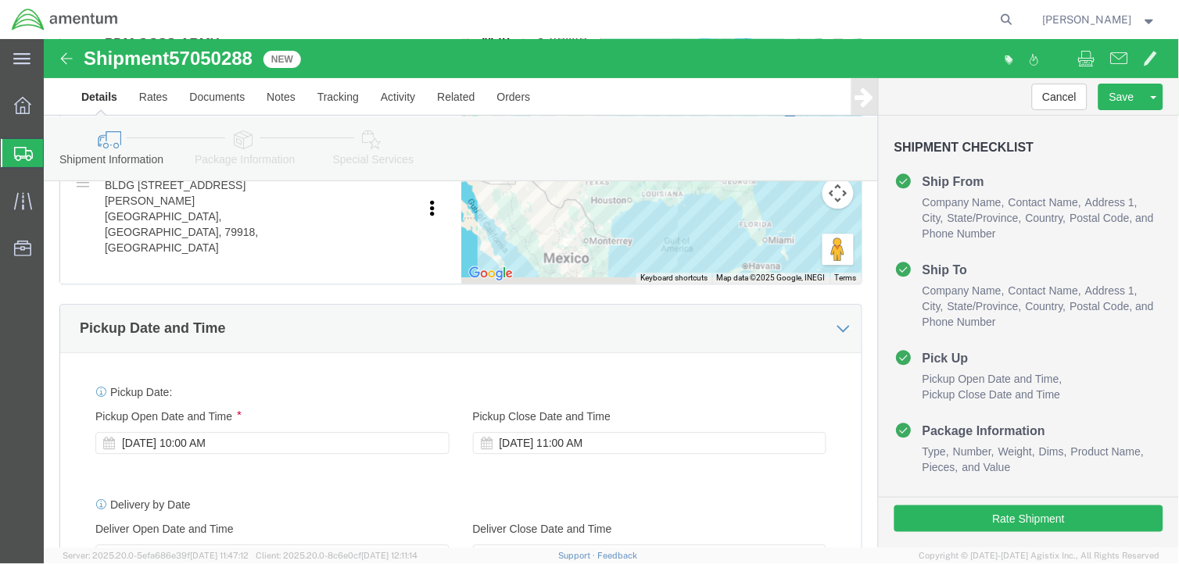
scroll to position [782, 0]
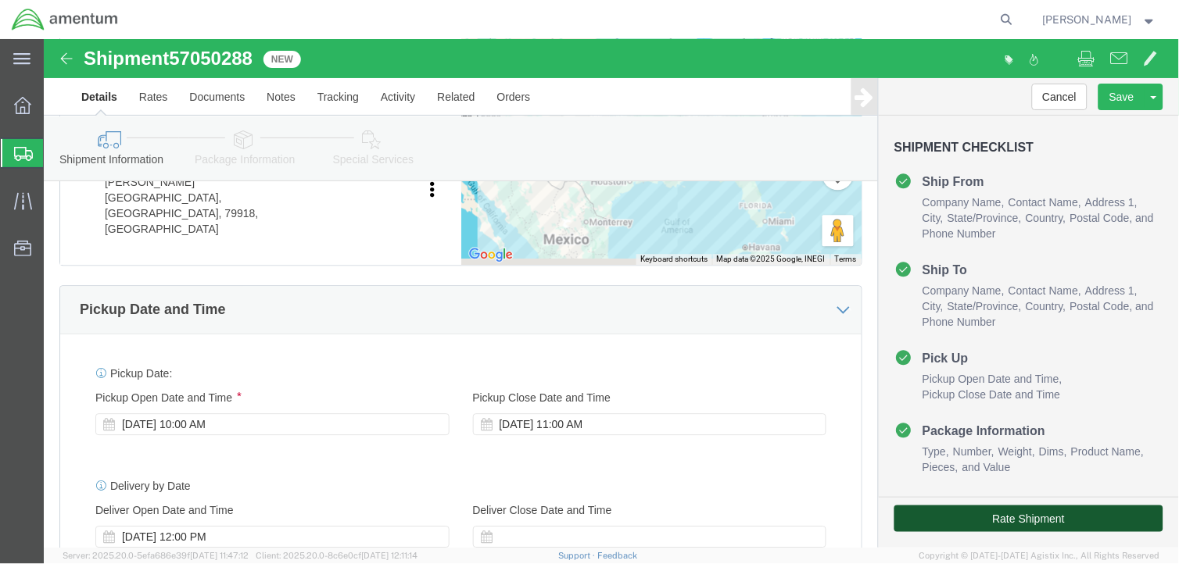
click button "Rate Shipment"
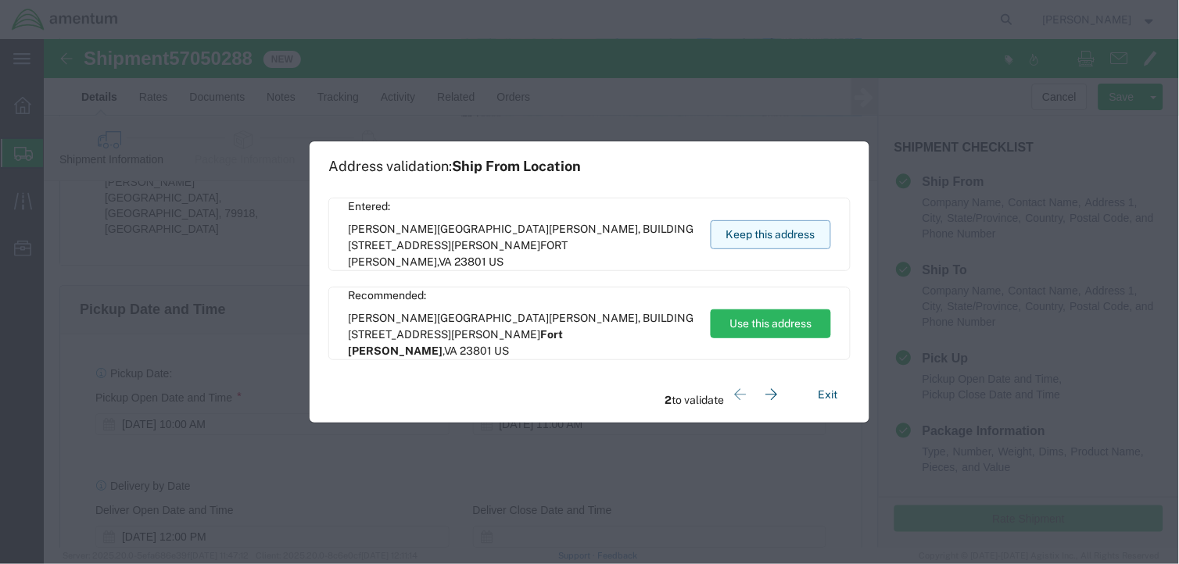
click at [722, 227] on button "Keep this address" at bounding box center [771, 234] width 120 height 29
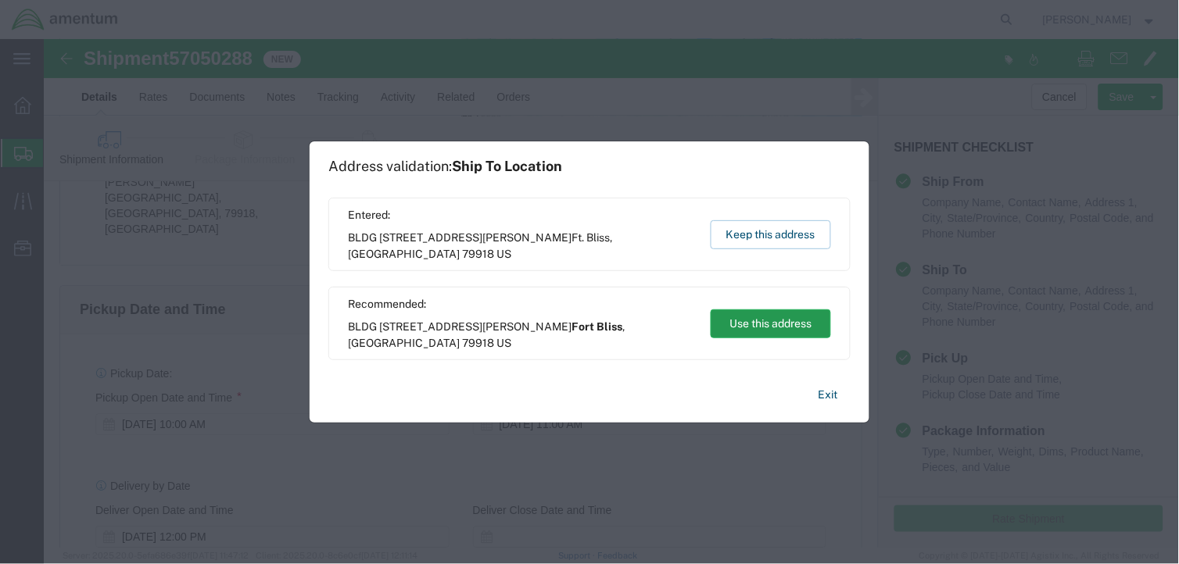
click at [736, 325] on button "Use this address" at bounding box center [771, 324] width 120 height 29
type input "Fort Bliss"
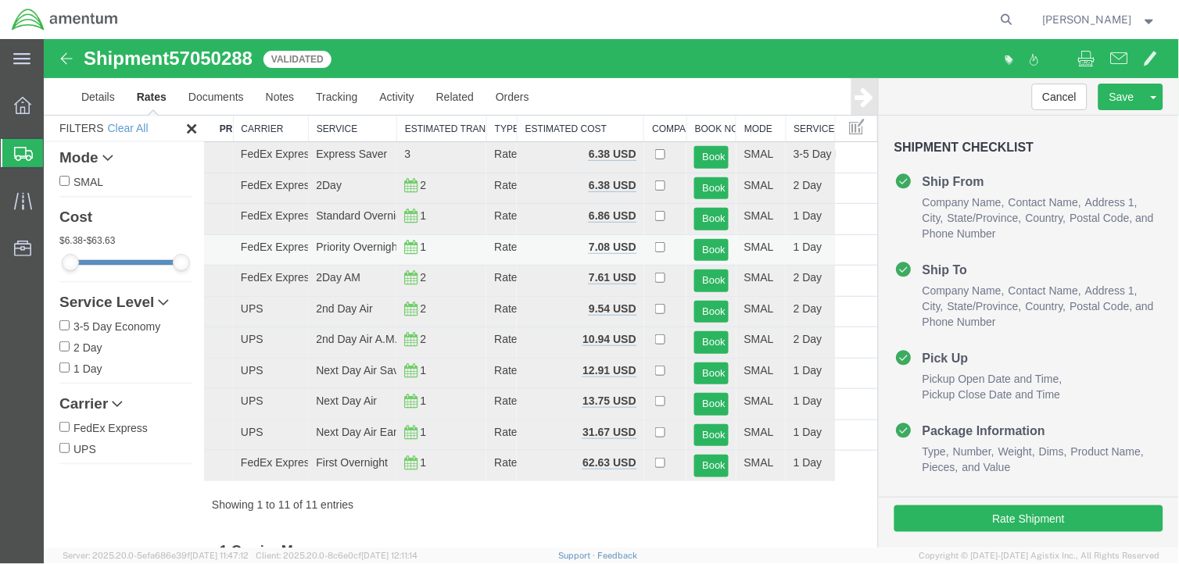
scroll to position [37, 0]
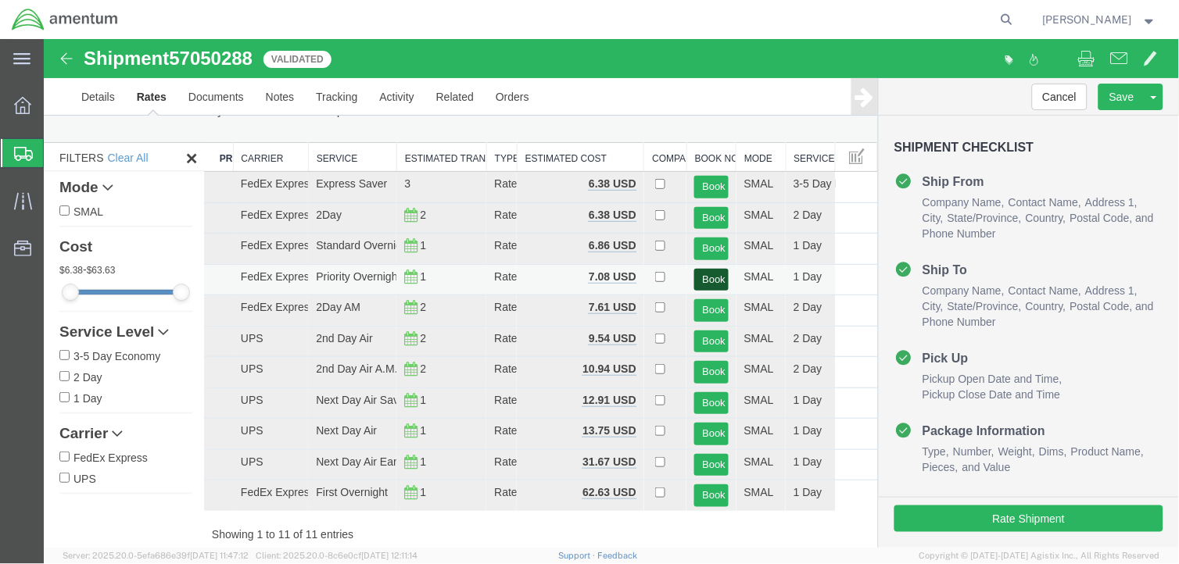
click at [696, 275] on button "Book" at bounding box center [710, 279] width 34 height 23
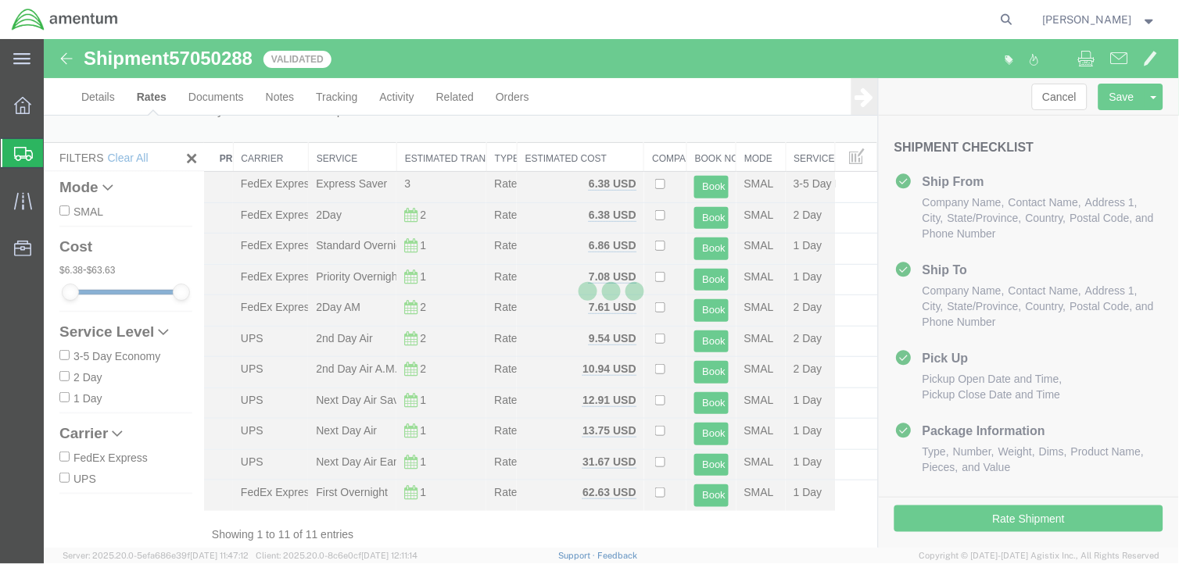
scroll to position [0, 0]
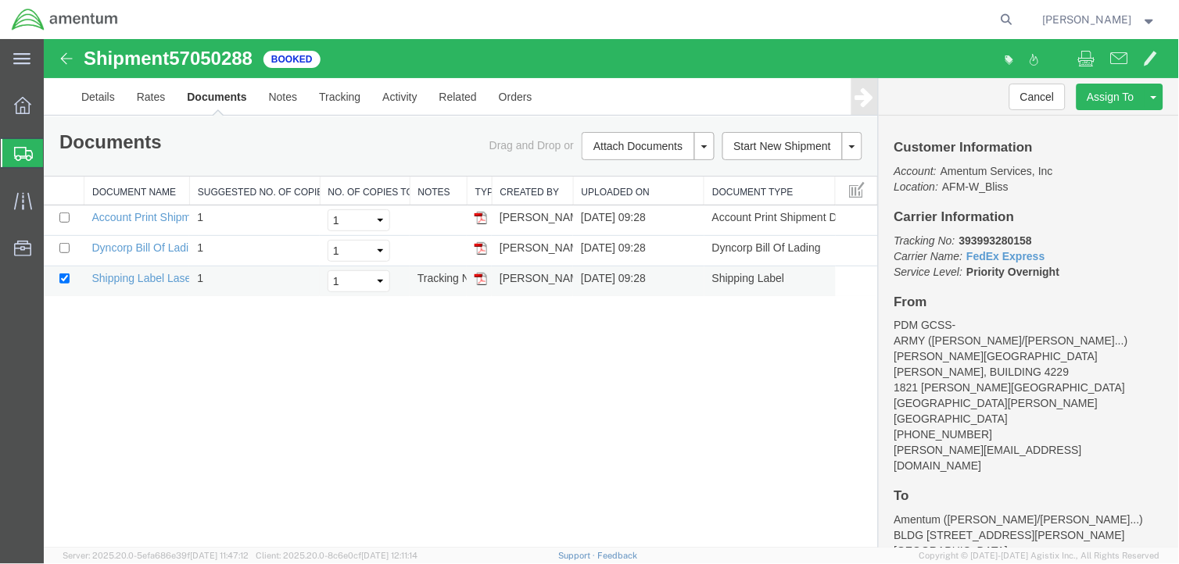
click at [478, 283] on img at bounding box center [480, 278] width 13 height 13
